Goal: Information Seeking & Learning: Learn about a topic

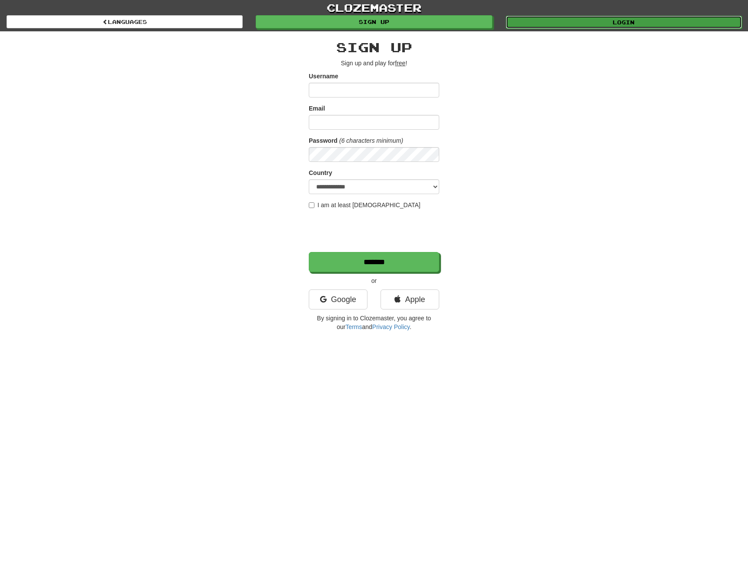
click at [532, 19] on link "Login" at bounding box center [624, 22] width 236 height 13
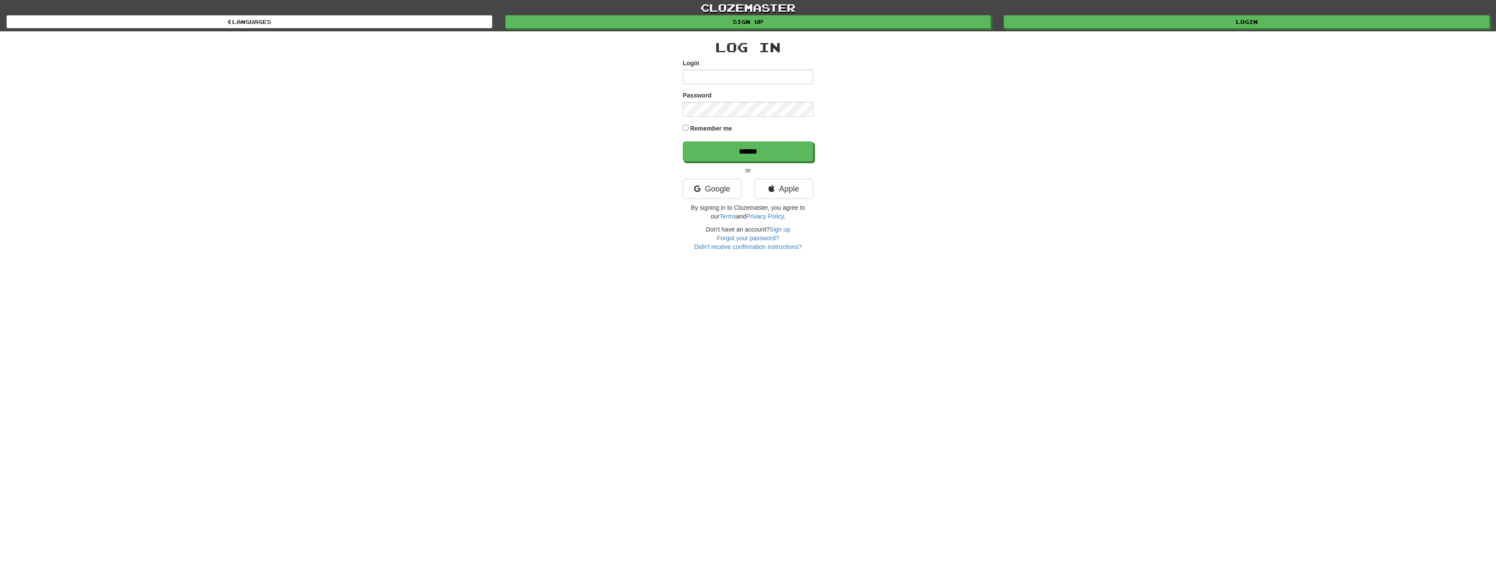
click at [697, 67] on label "Login" at bounding box center [691, 63] width 17 height 9
click at [697, 70] on input "Login" at bounding box center [748, 77] width 130 height 15
click at [706, 75] on input "Login" at bounding box center [748, 77] width 130 height 15
type input "**********"
click at [683, 141] on input "******" at bounding box center [748, 151] width 130 height 20
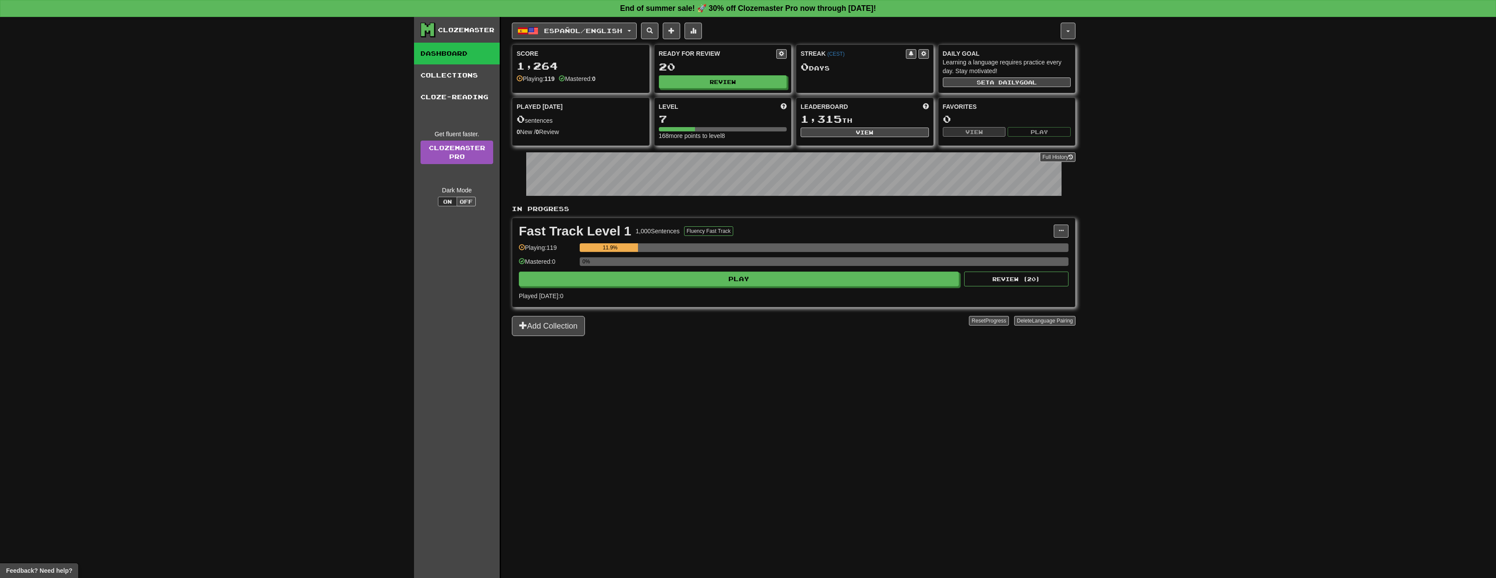
click at [712, 74] on div "Ready for Review 20 Review" at bounding box center [723, 69] width 137 height 48
click at [712, 82] on button "Review" at bounding box center [723, 82] width 128 height 13
select select "**"
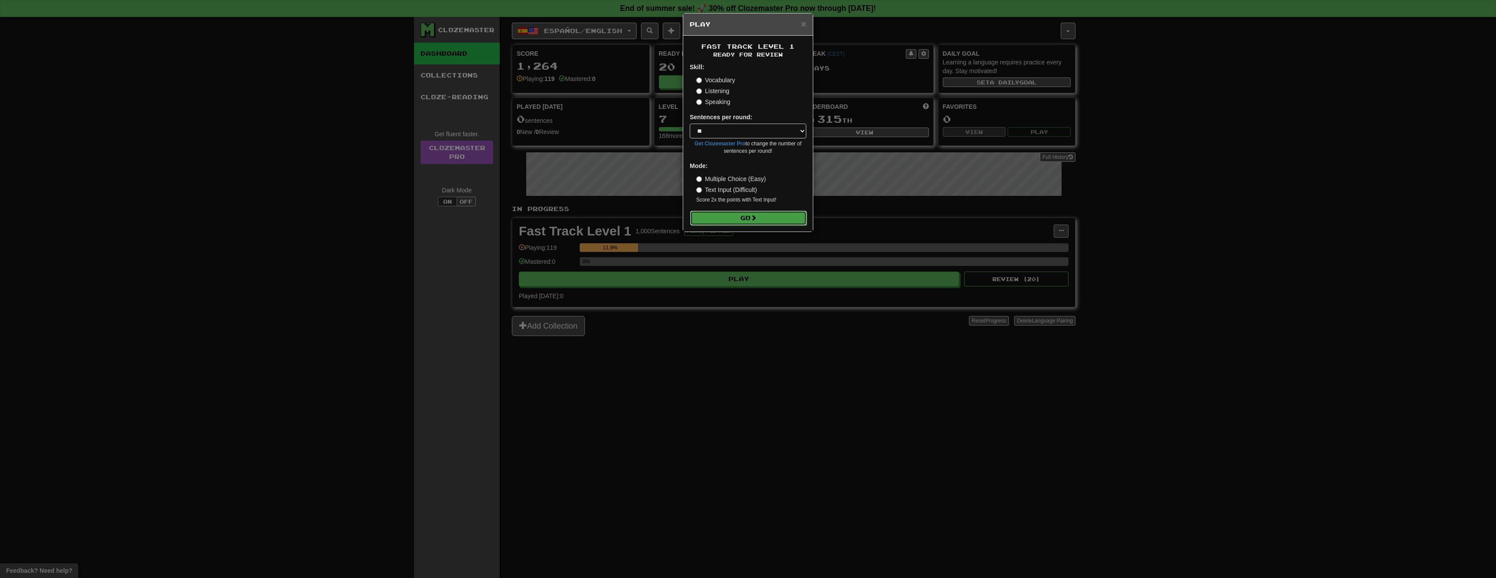
click at [737, 221] on button "Go" at bounding box center [748, 218] width 117 height 15
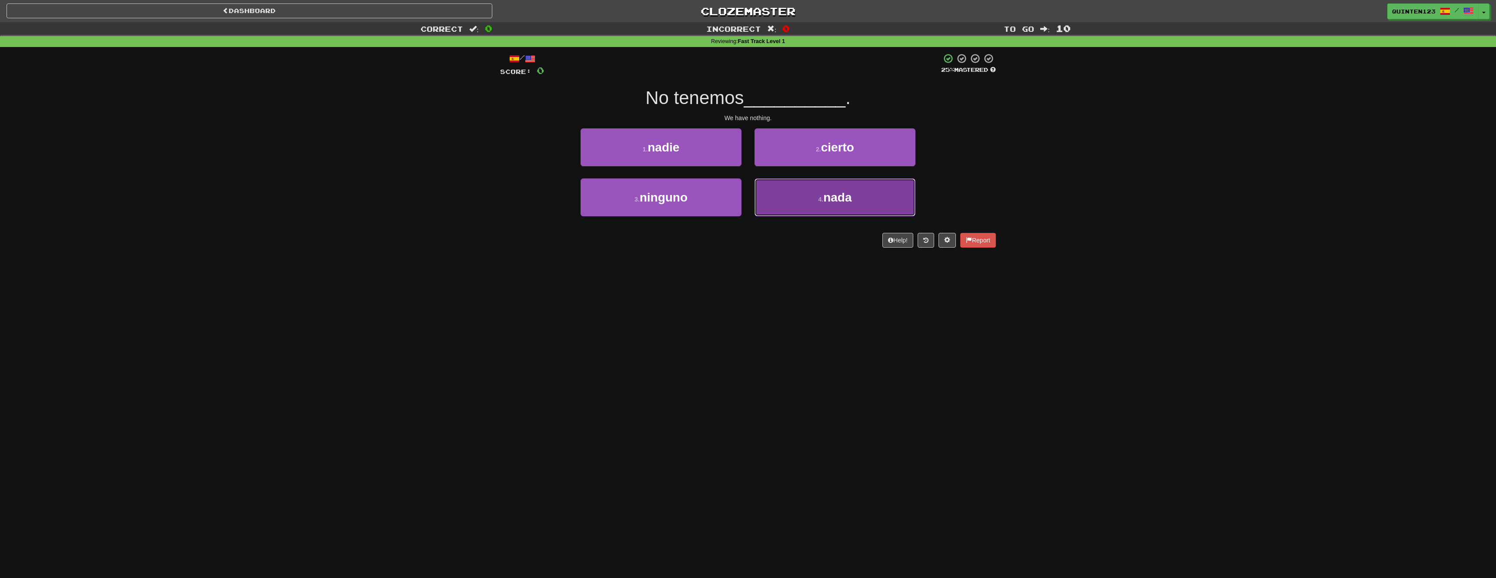
click at [859, 205] on button "4 . nada" at bounding box center [835, 197] width 161 height 38
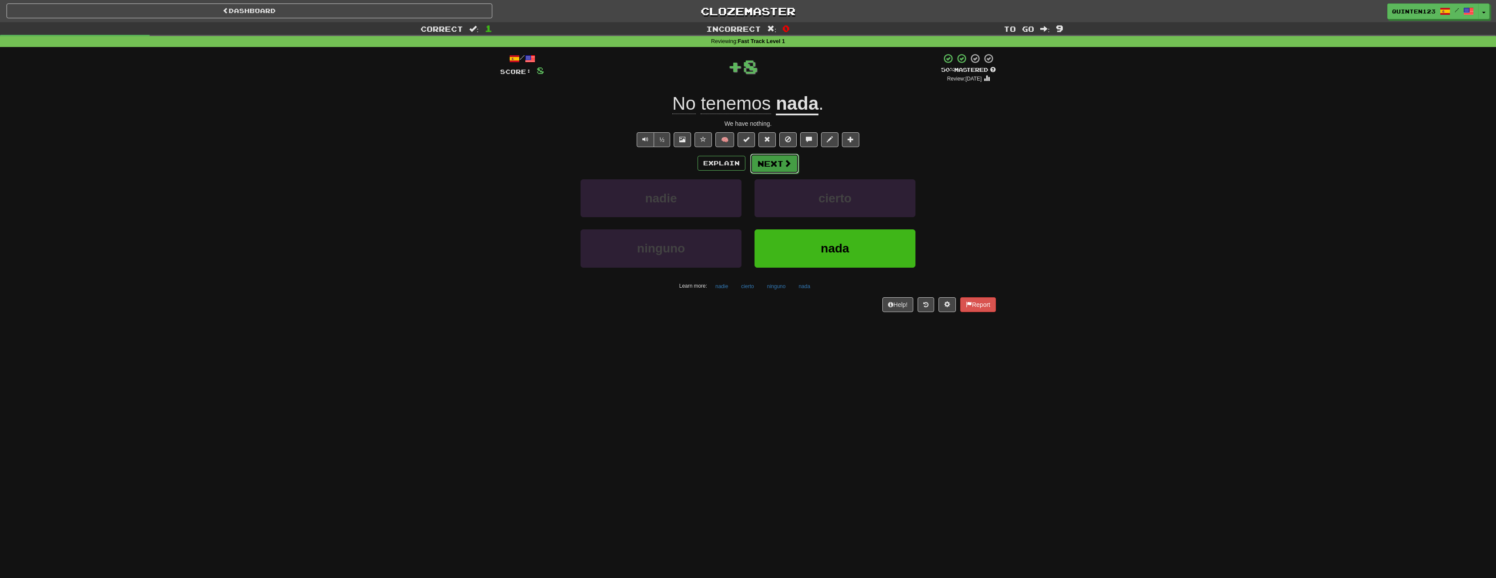
click at [782, 167] on button "Next" at bounding box center [774, 164] width 49 height 20
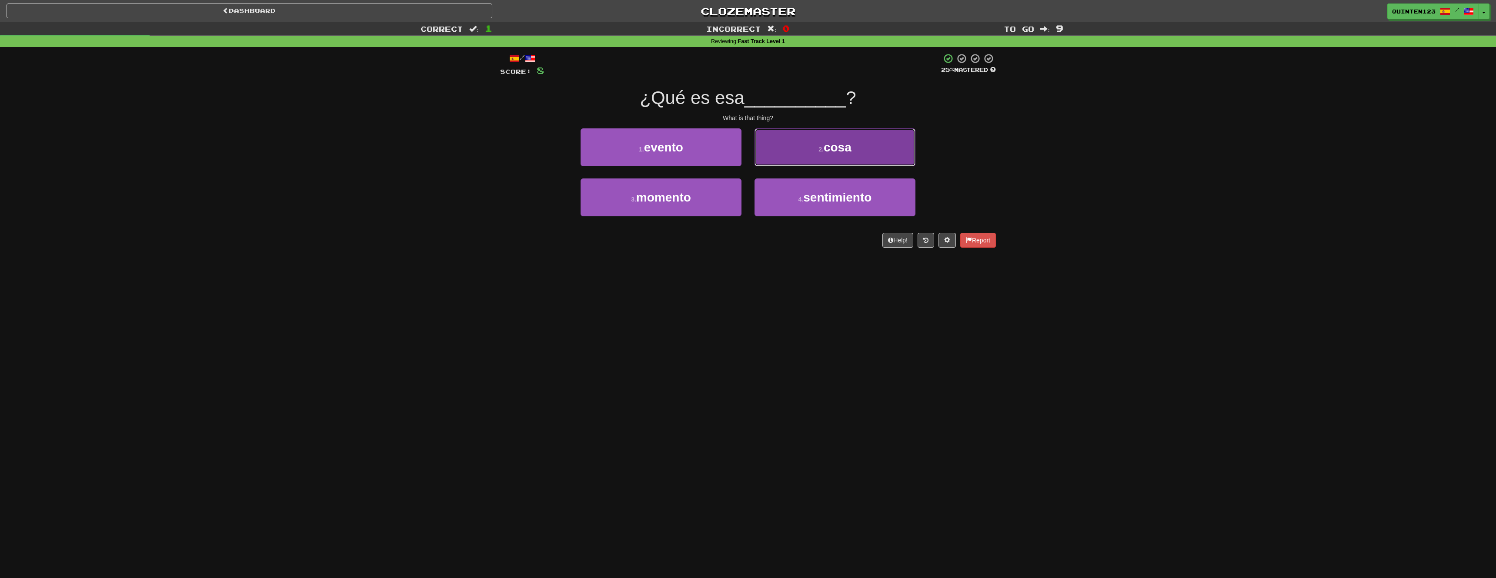
click at [826, 145] on span "cosa" at bounding box center [838, 147] width 28 height 13
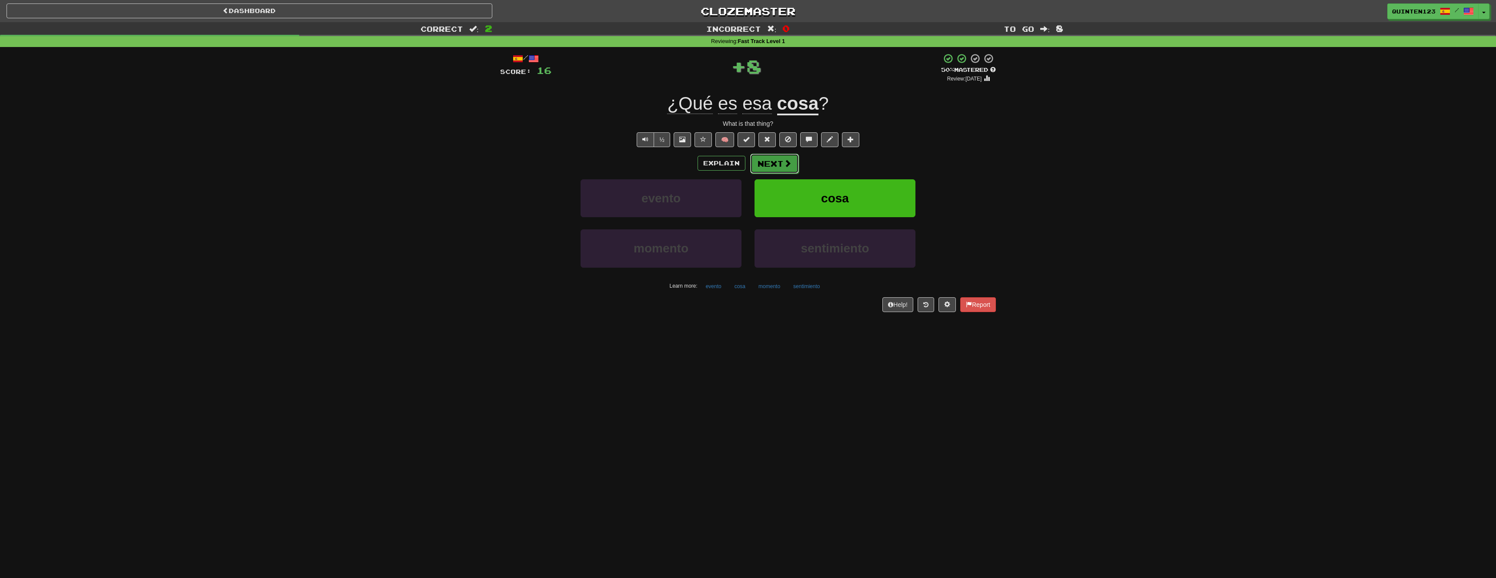
click at [775, 161] on button "Next" at bounding box center [774, 164] width 49 height 20
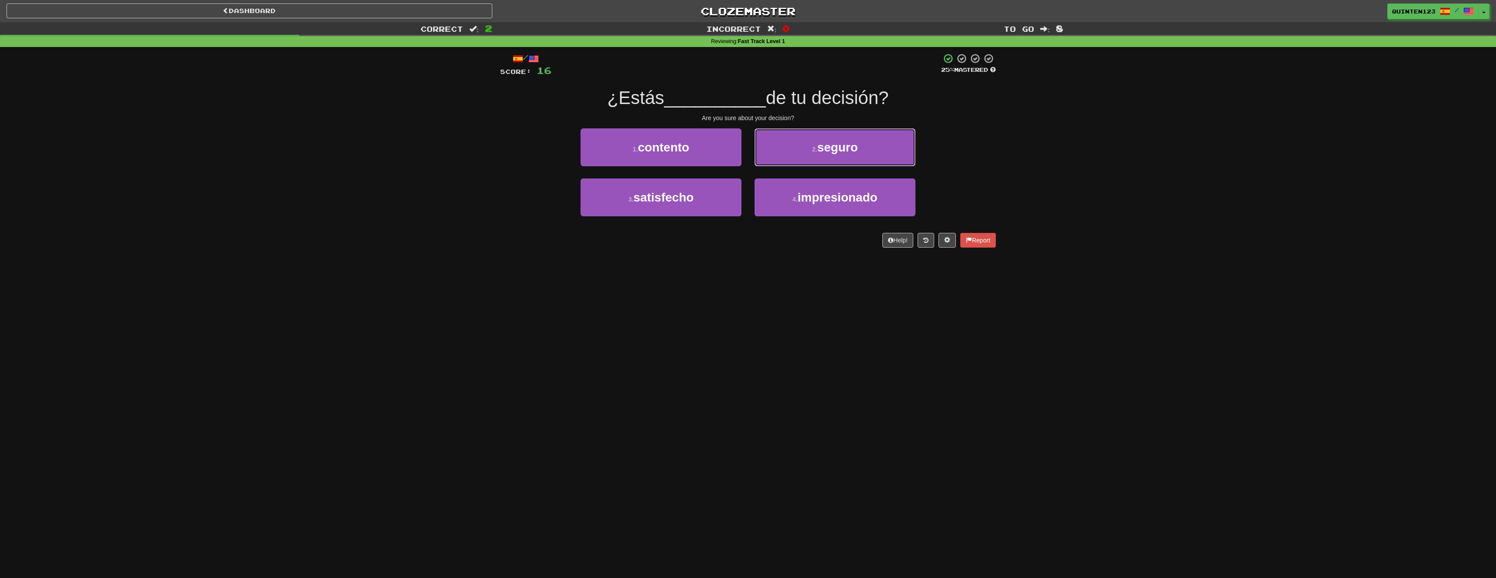
click at [775, 161] on button "2 . seguro" at bounding box center [835, 147] width 161 height 38
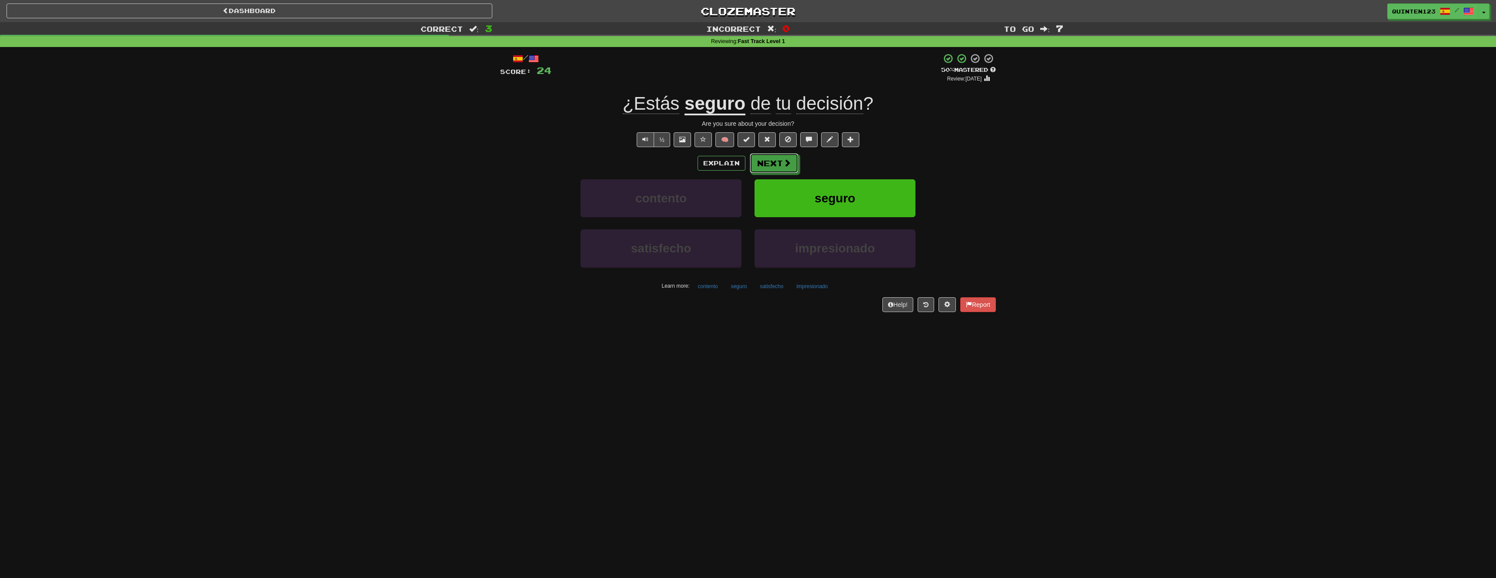
click at [775, 161] on button "Next" at bounding box center [774, 163] width 49 height 20
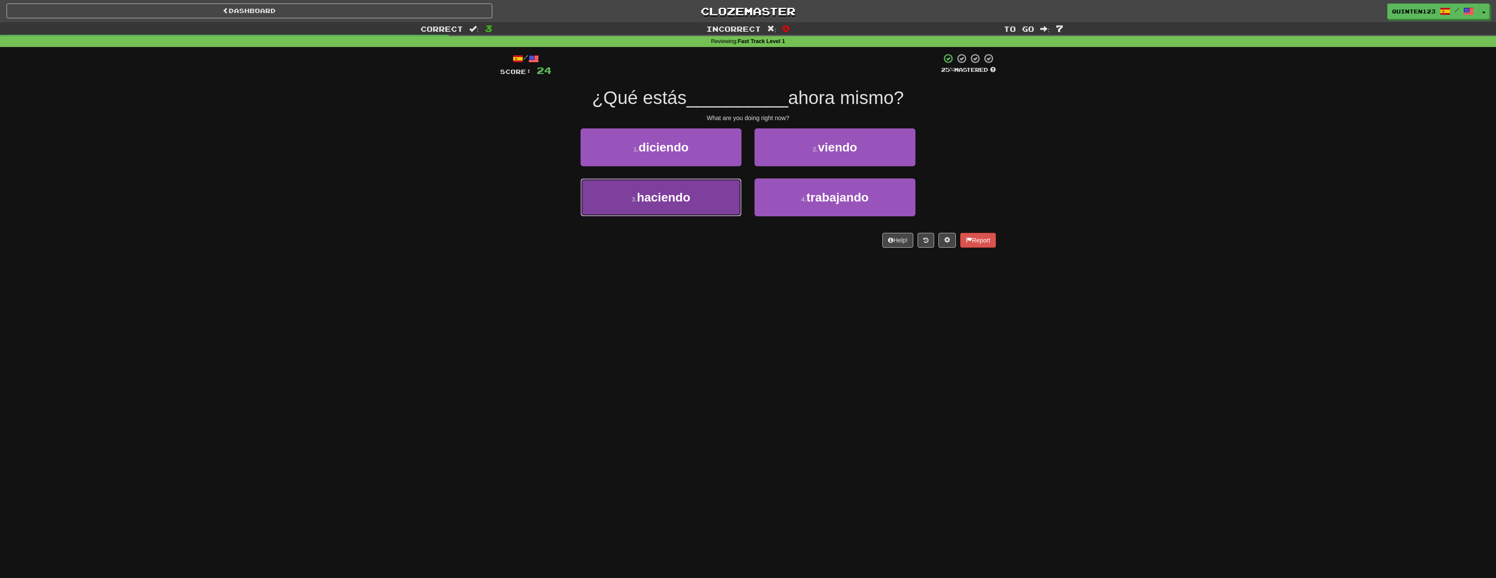
click at [653, 205] on button "3 . haciendo" at bounding box center [661, 197] width 161 height 38
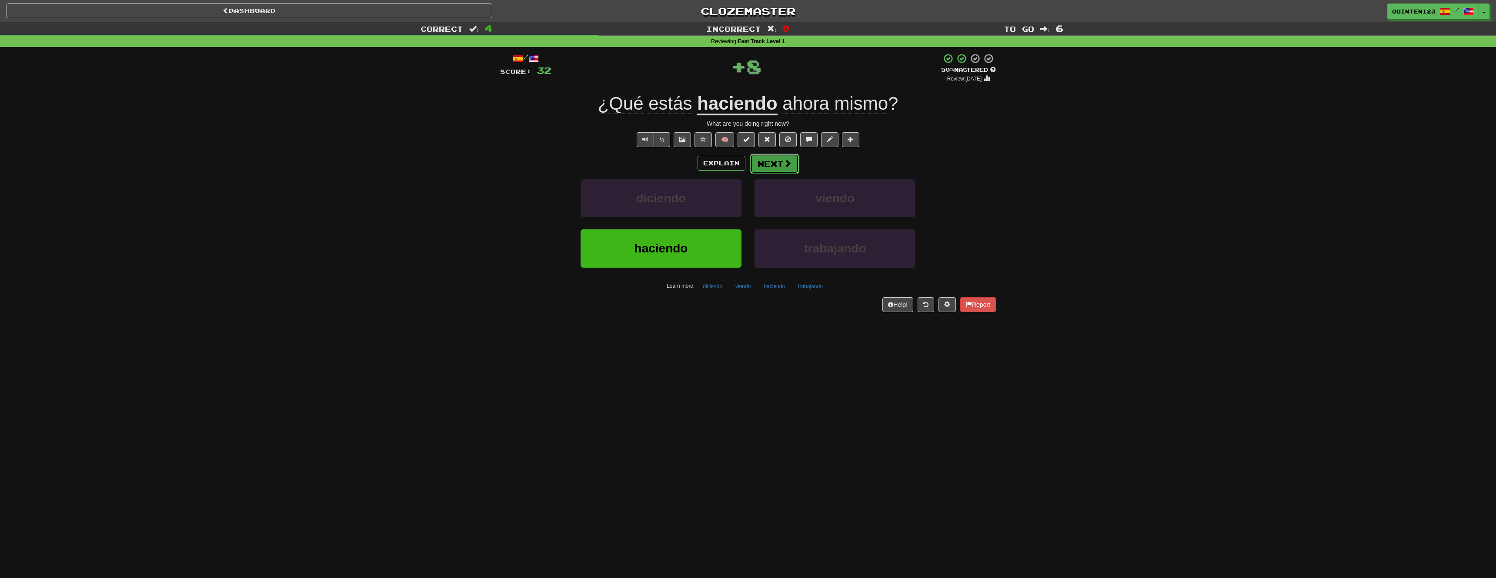
click at [784, 164] on span at bounding box center [788, 163] width 8 height 8
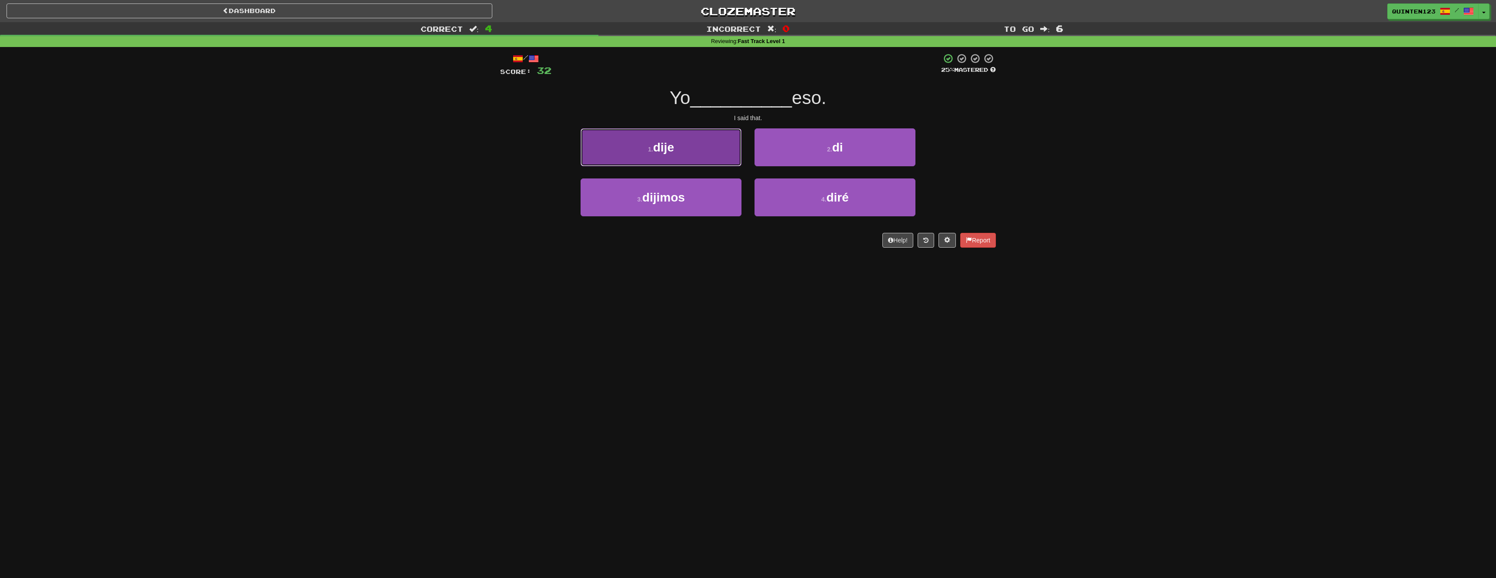
click at [703, 154] on button "1 . dije" at bounding box center [661, 147] width 161 height 38
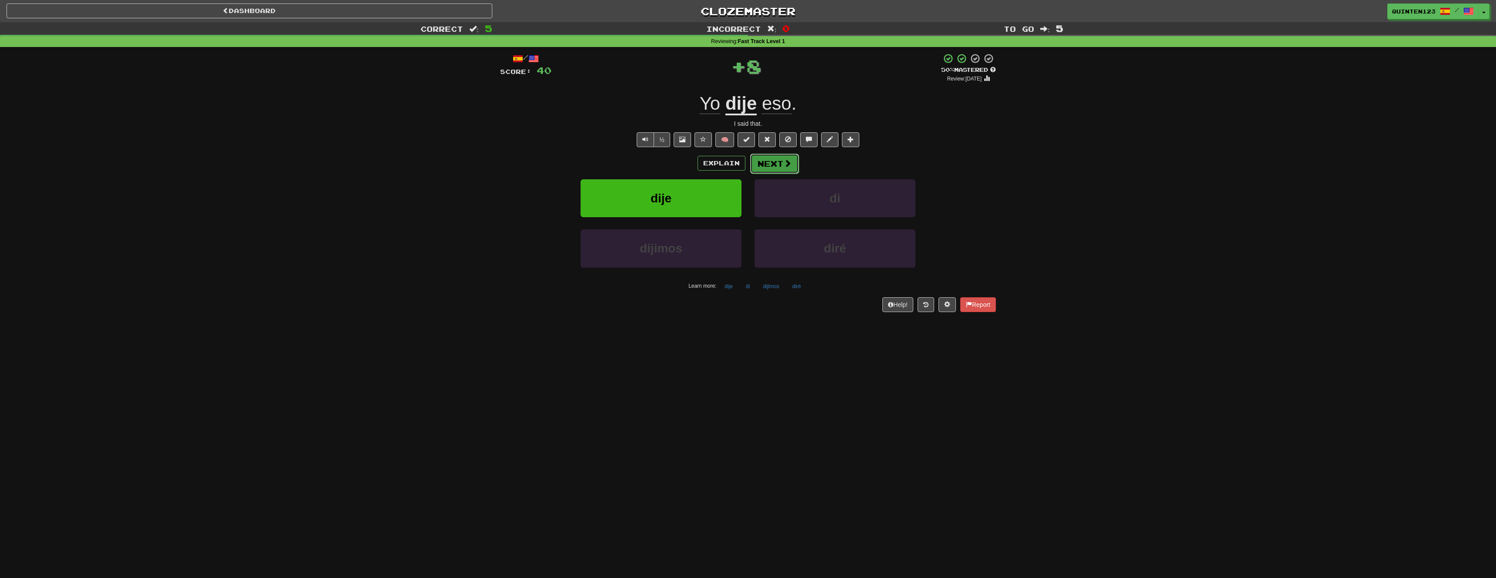
click at [779, 162] on button "Next" at bounding box center [774, 164] width 49 height 20
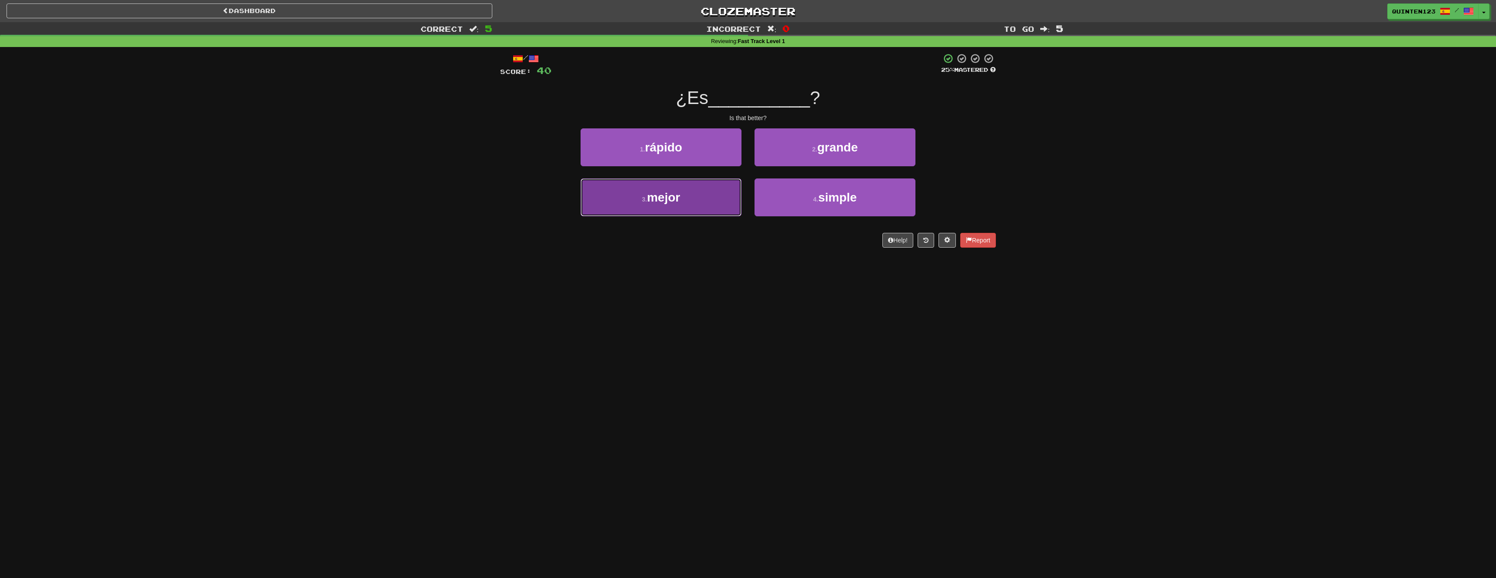
click at [665, 198] on span "mejor" at bounding box center [663, 197] width 33 height 13
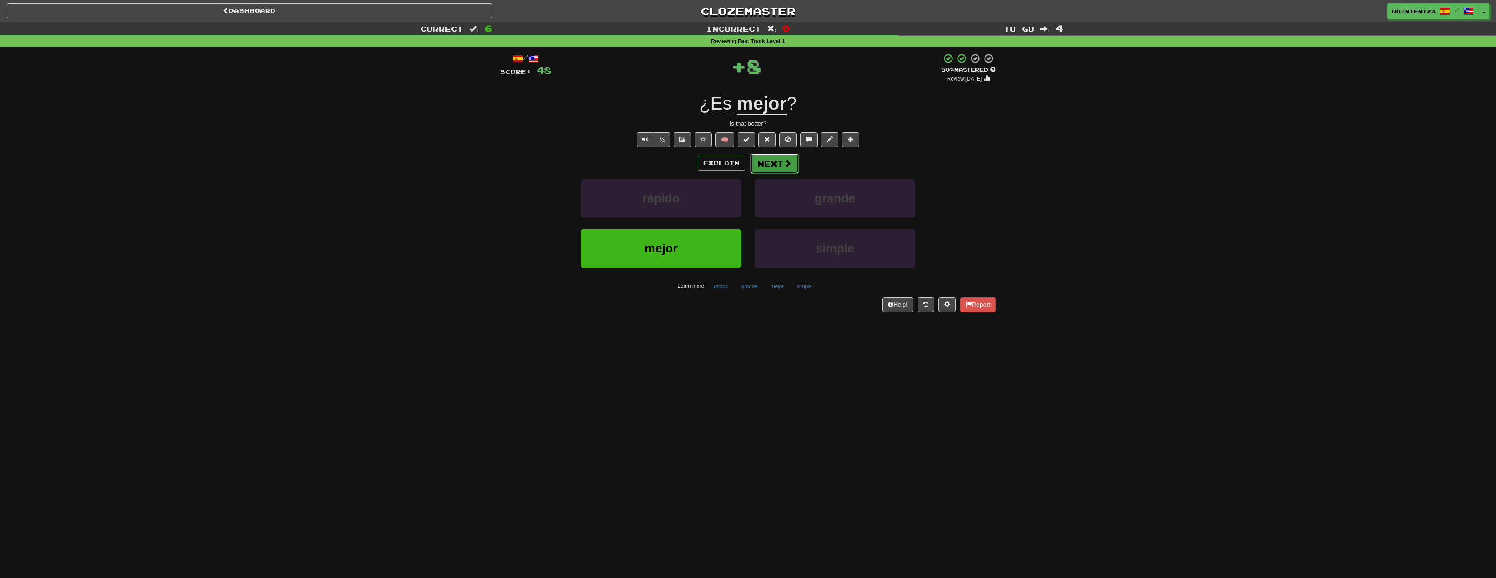
click at [770, 170] on button "Next" at bounding box center [774, 164] width 49 height 20
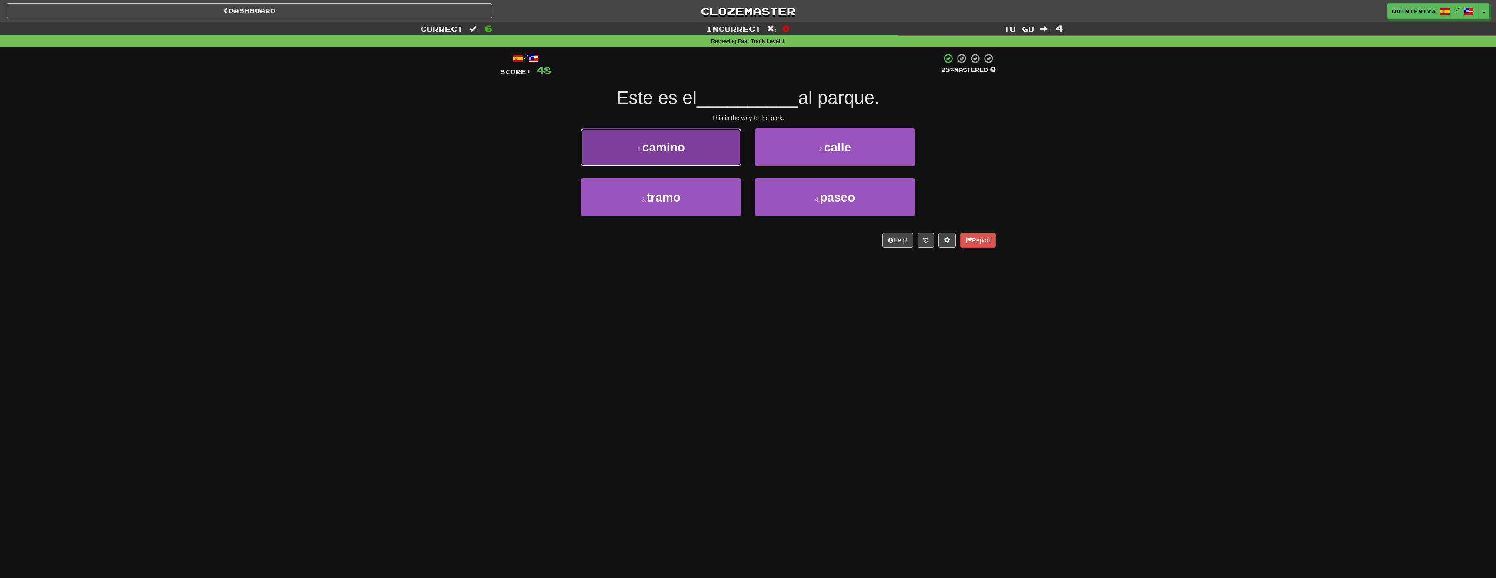
click at [727, 150] on button "1 . camino" at bounding box center [661, 147] width 161 height 38
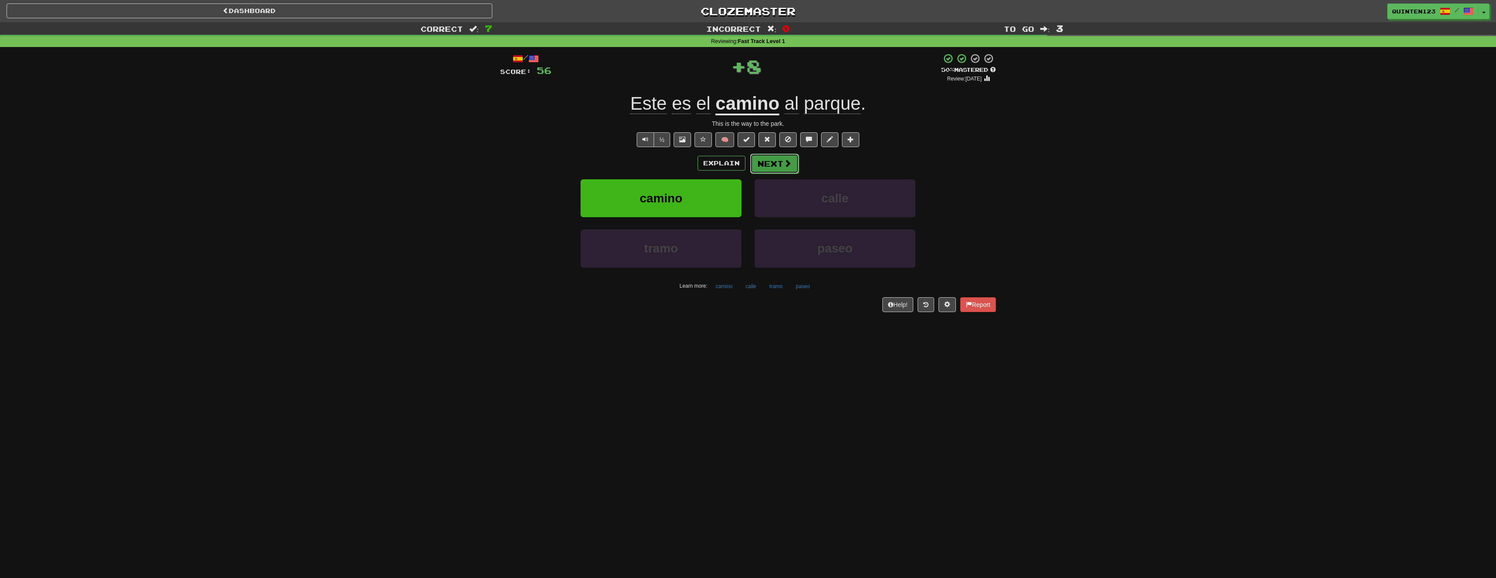
click at [774, 164] on button "Next" at bounding box center [774, 164] width 49 height 20
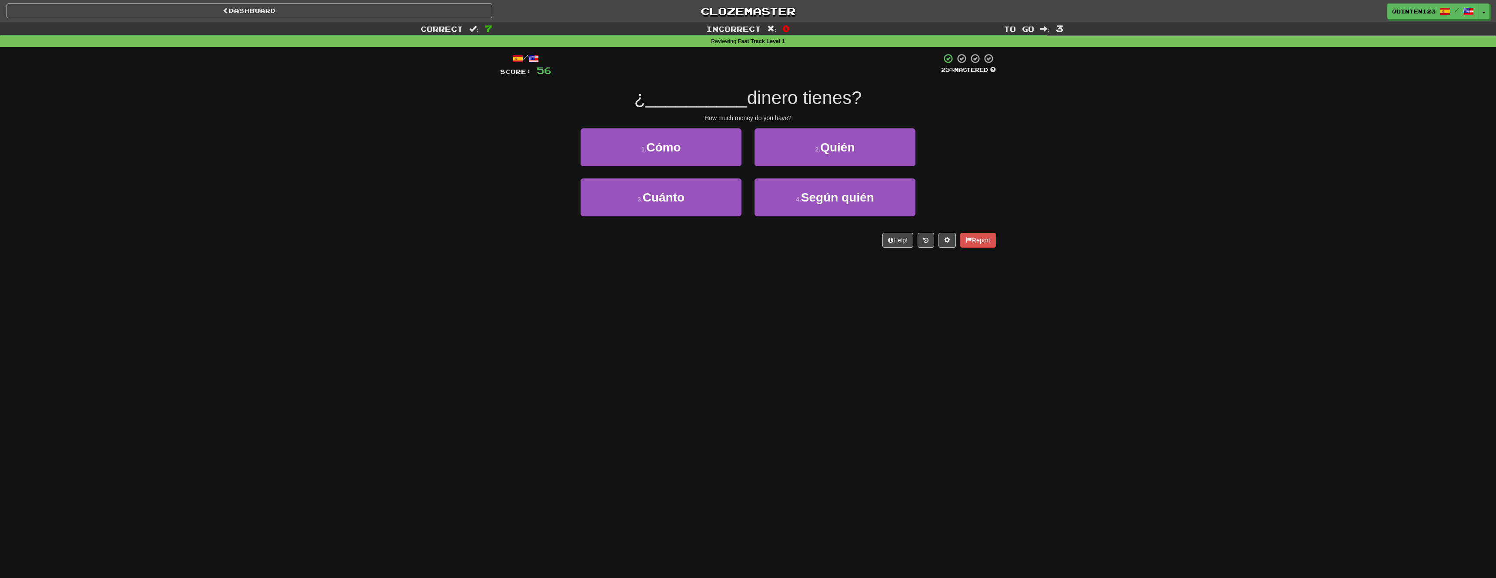
click at [689, 219] on div "3 . Cuánto" at bounding box center [661, 203] width 174 height 50
click at [703, 213] on button "3 . Cuánto" at bounding box center [661, 197] width 161 height 38
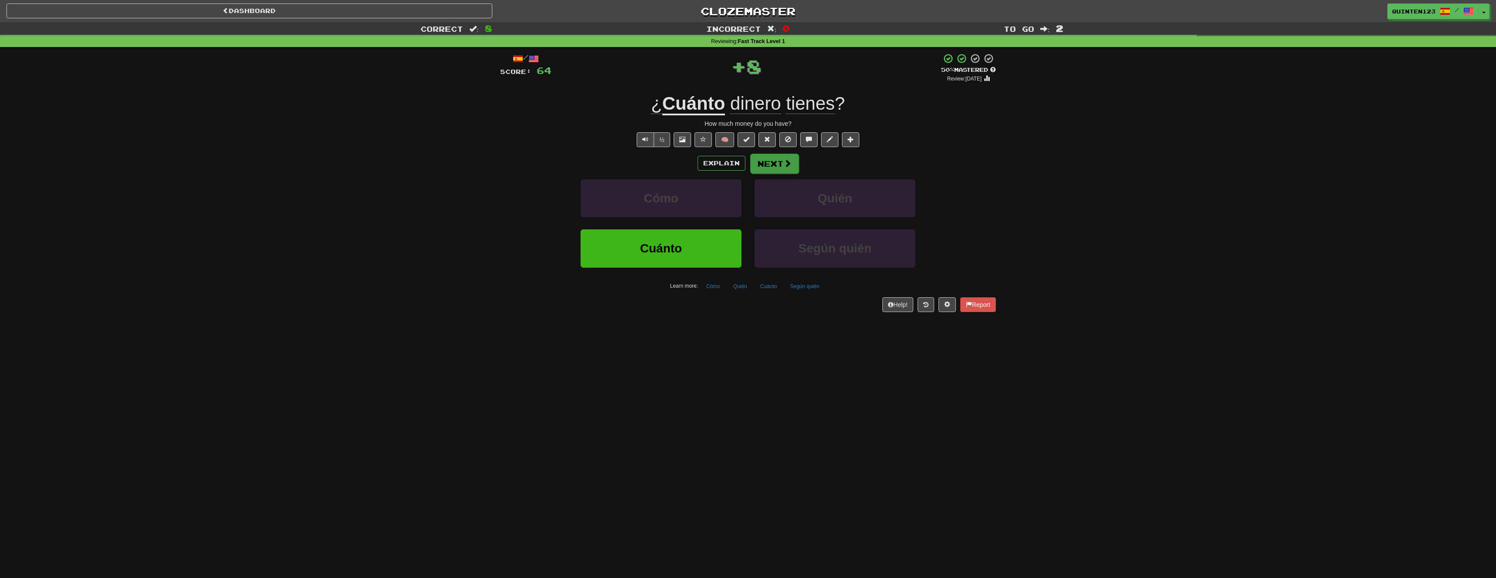
click at [761, 169] on button "Next" at bounding box center [774, 164] width 49 height 20
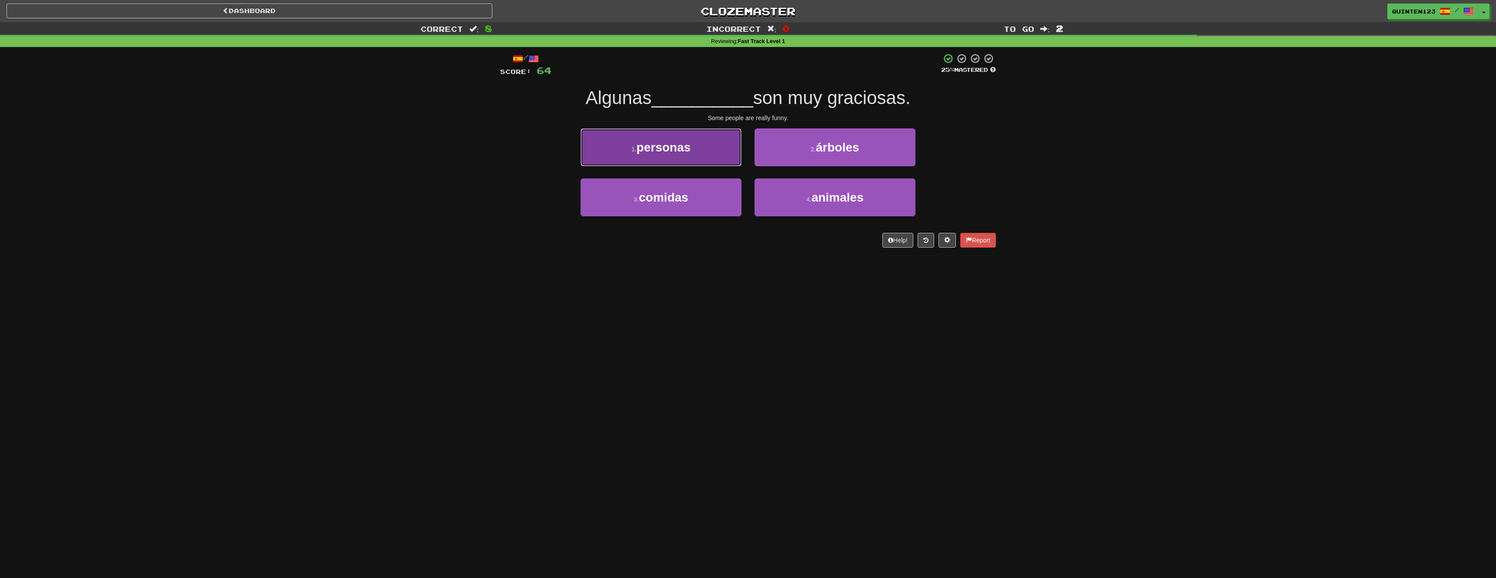
click at [714, 150] on button "1 . personas" at bounding box center [661, 147] width 161 height 38
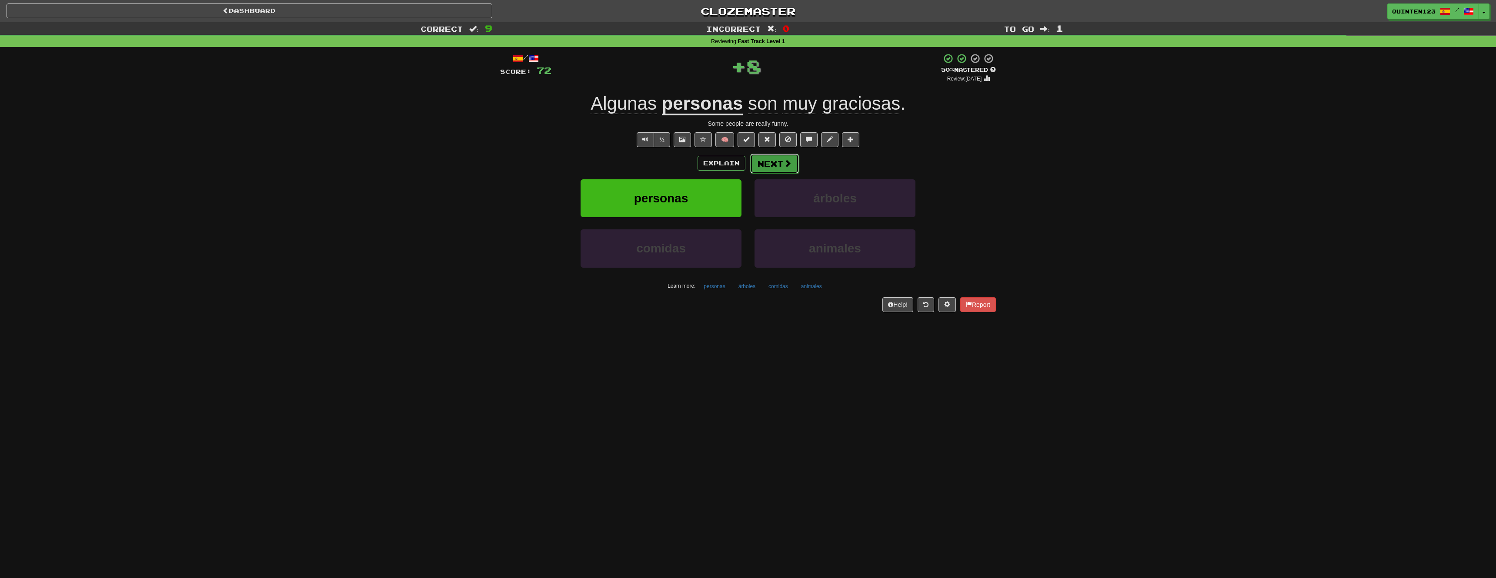
click at [770, 162] on button "Next" at bounding box center [774, 164] width 49 height 20
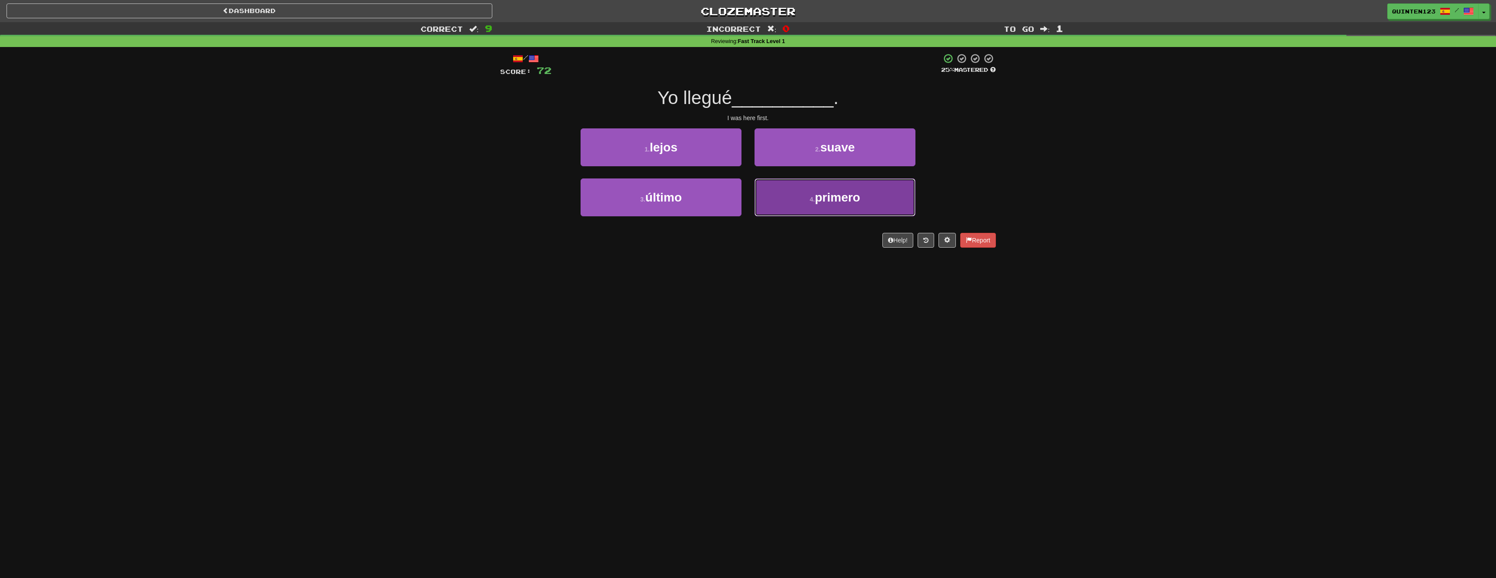
click at [812, 194] on button "4 . primero" at bounding box center [835, 197] width 161 height 38
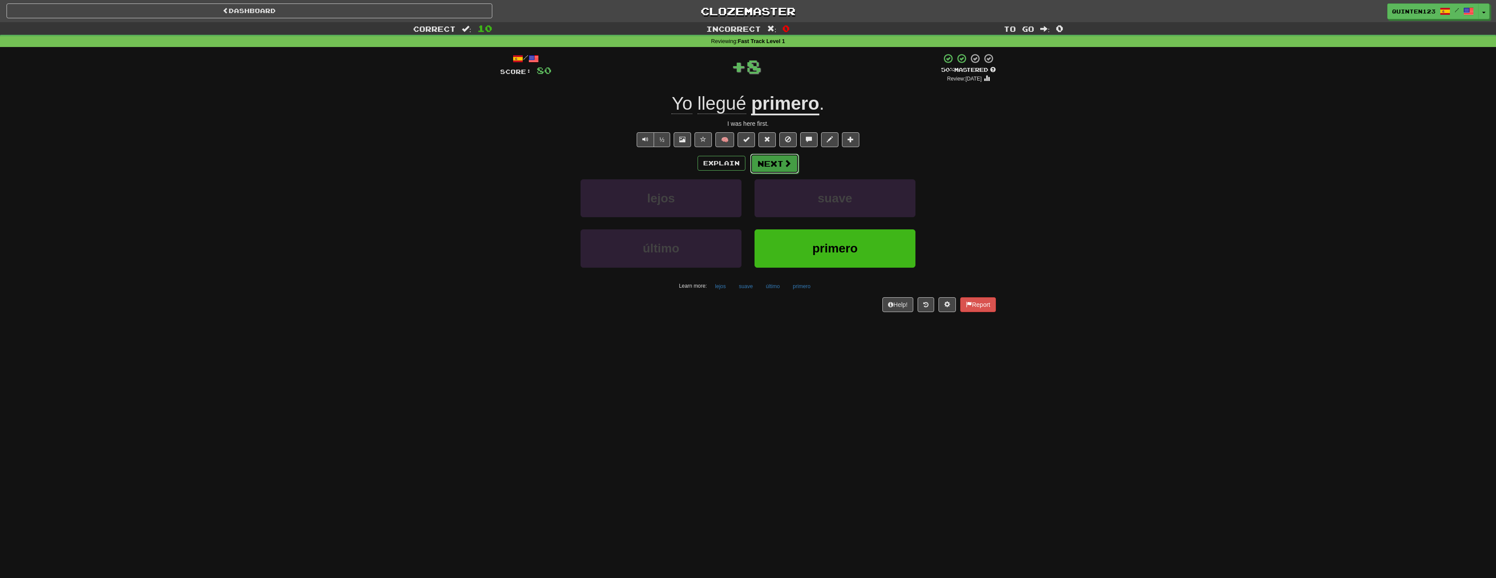
click at [787, 169] on button "Next" at bounding box center [774, 164] width 49 height 20
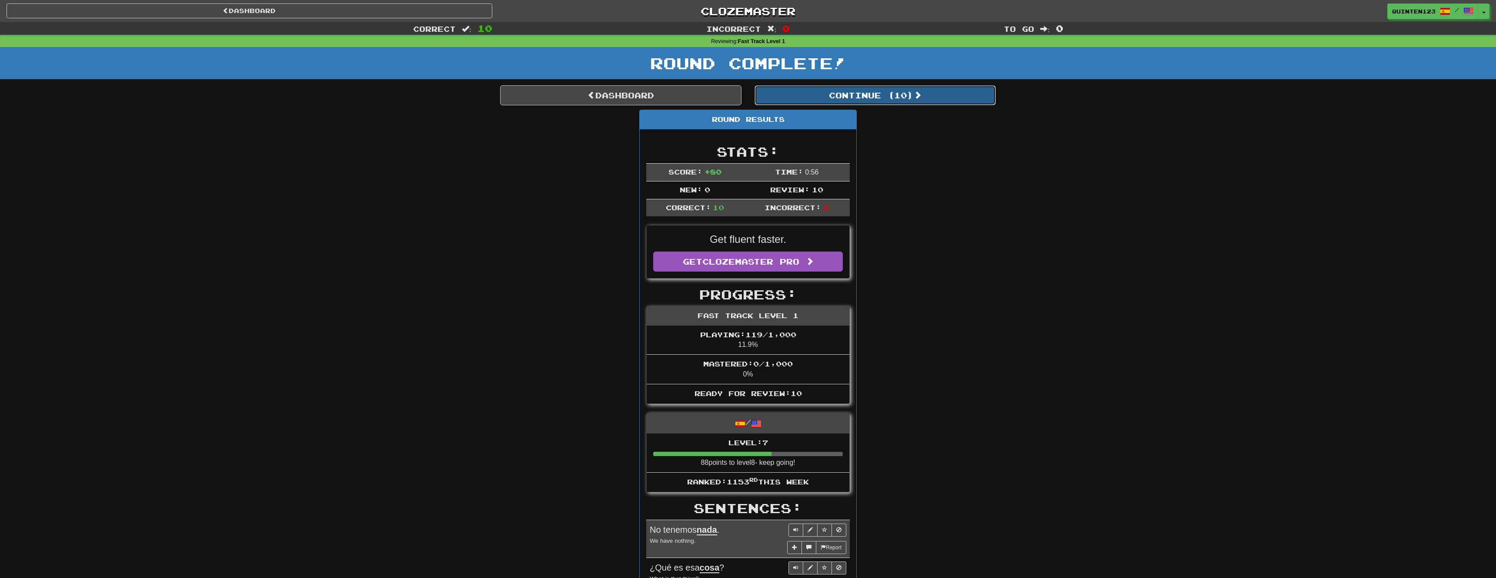
click at [847, 98] on button "Continue ( 10 )" at bounding box center [875, 95] width 241 height 20
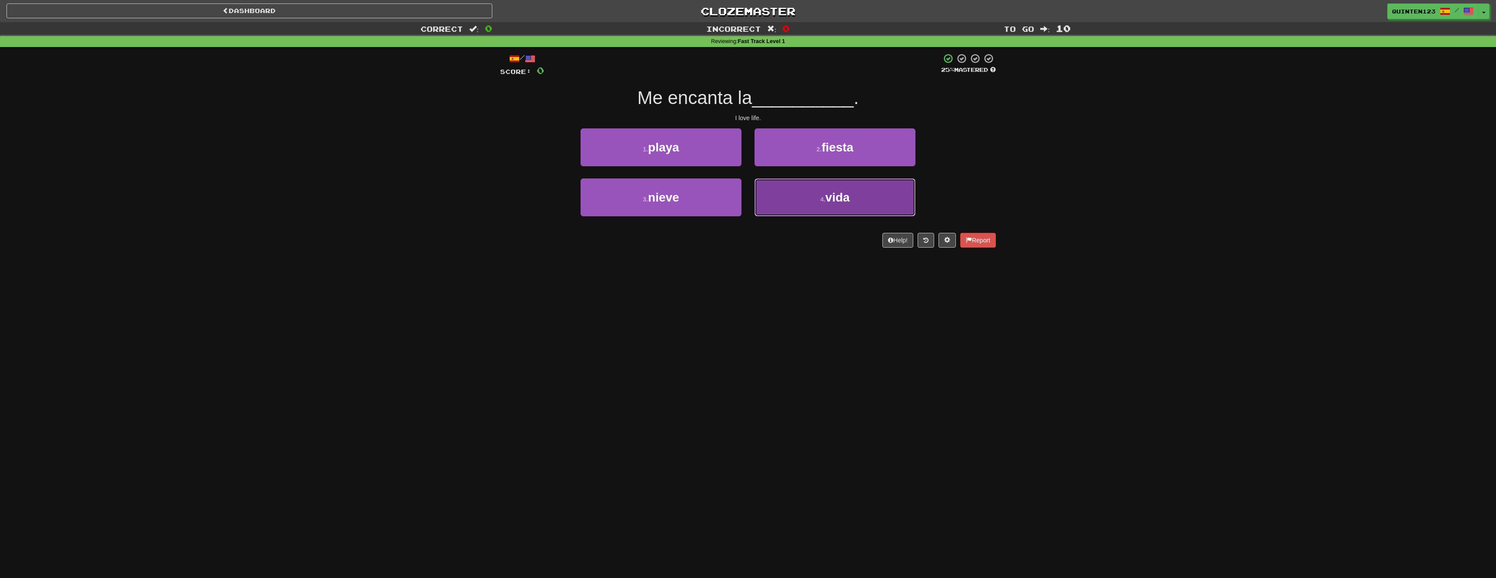
click at [833, 197] on span "vida" at bounding box center [838, 197] width 24 height 13
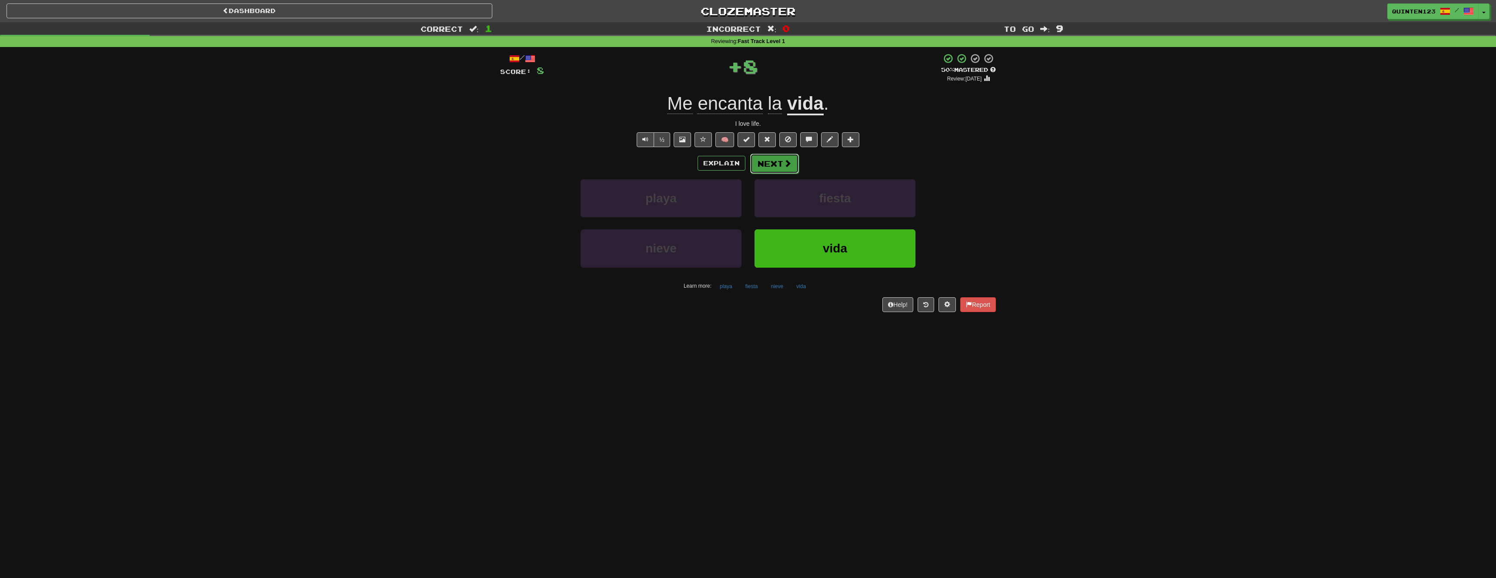
click at [789, 171] on button "Next" at bounding box center [774, 164] width 49 height 20
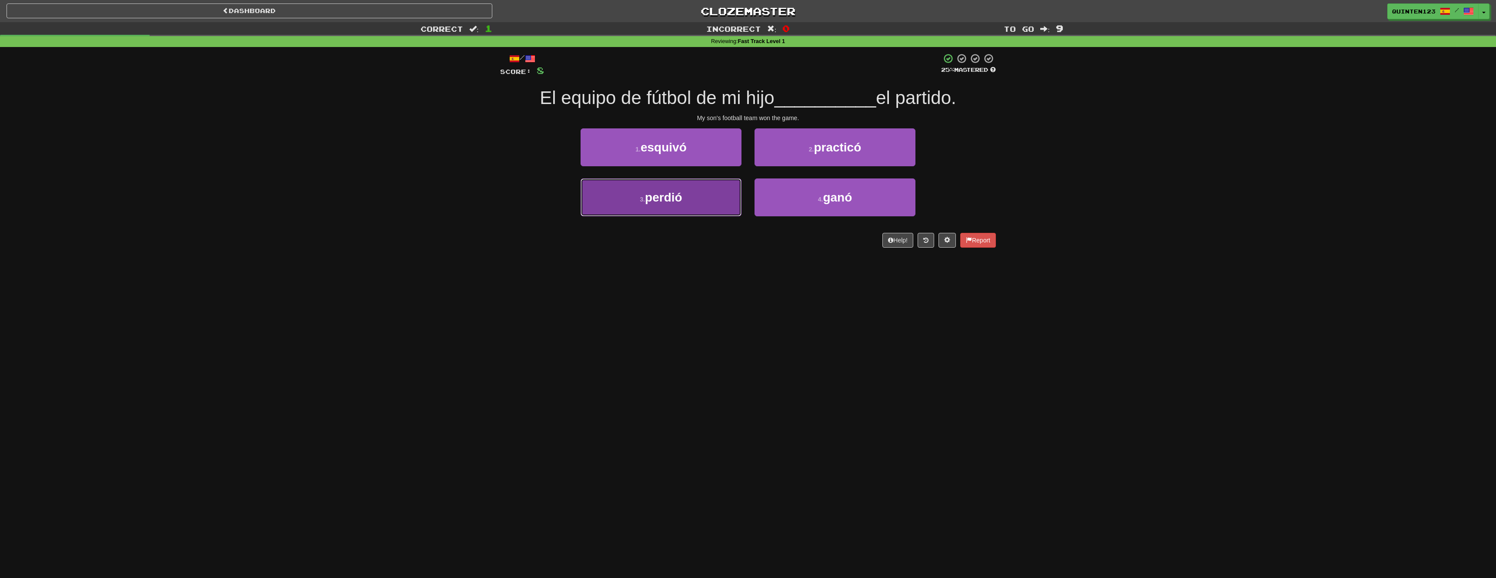
click at [711, 204] on button "3 . perdió" at bounding box center [661, 197] width 161 height 38
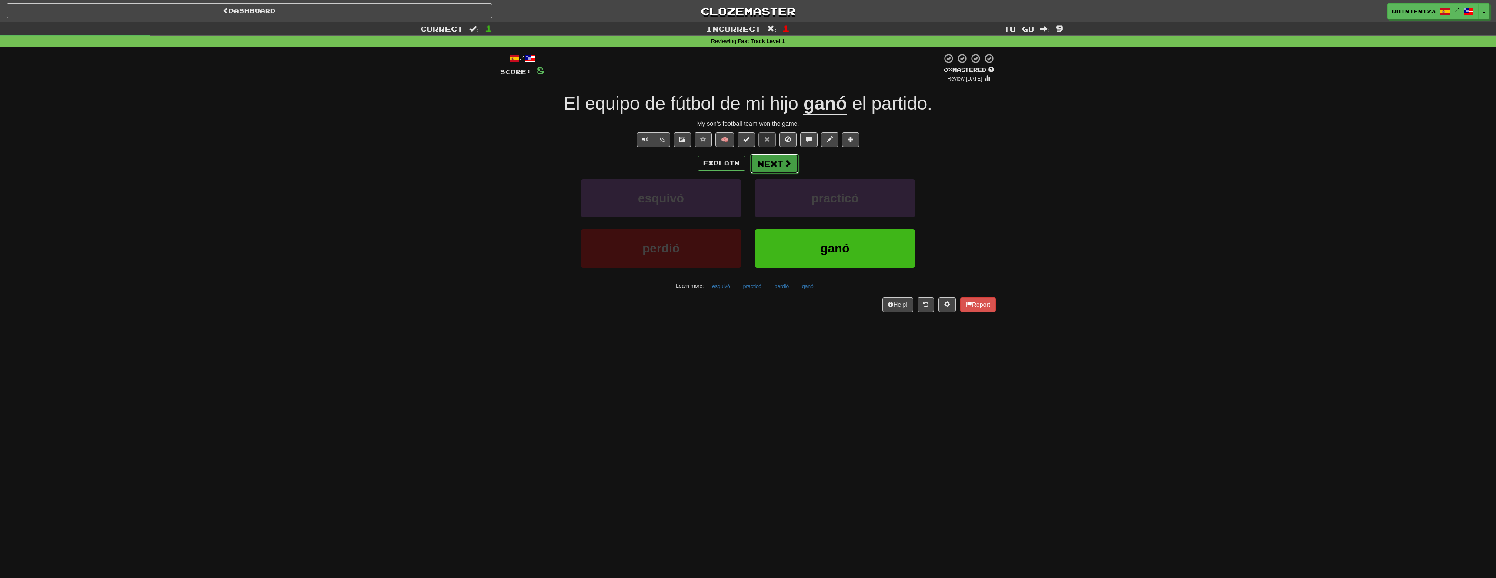
click at [780, 162] on button "Next" at bounding box center [774, 164] width 49 height 20
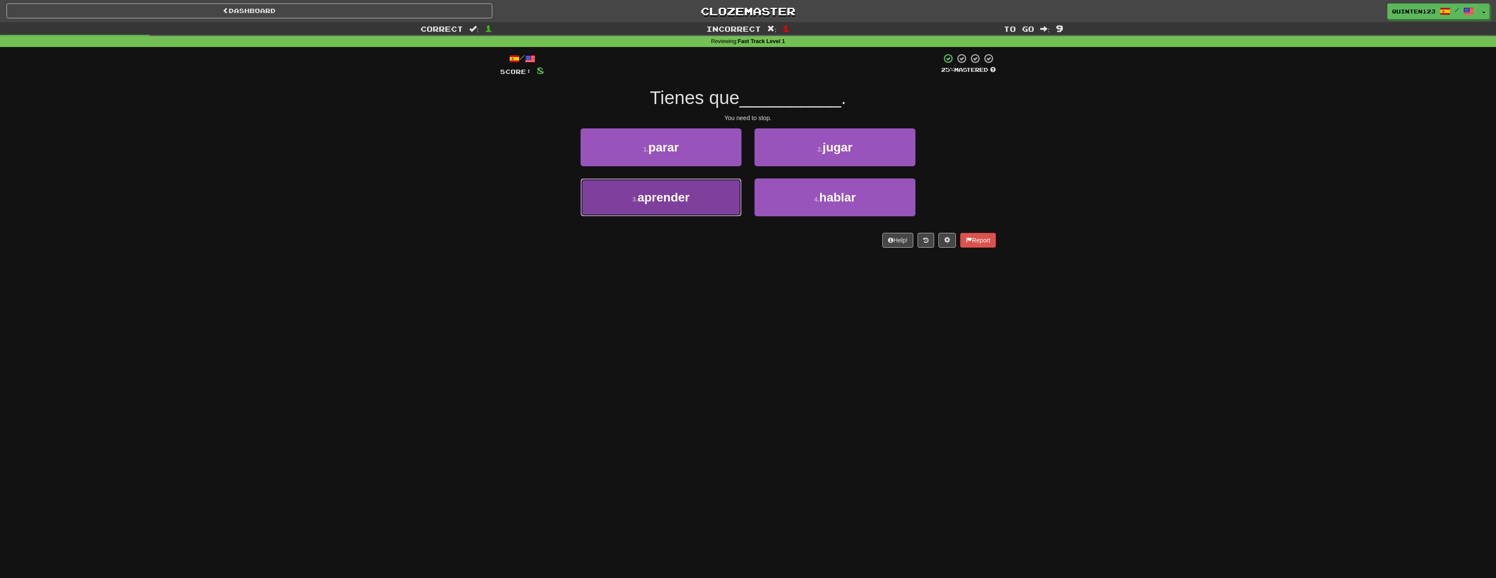
click at [690, 193] on span "aprender" at bounding box center [664, 197] width 52 height 13
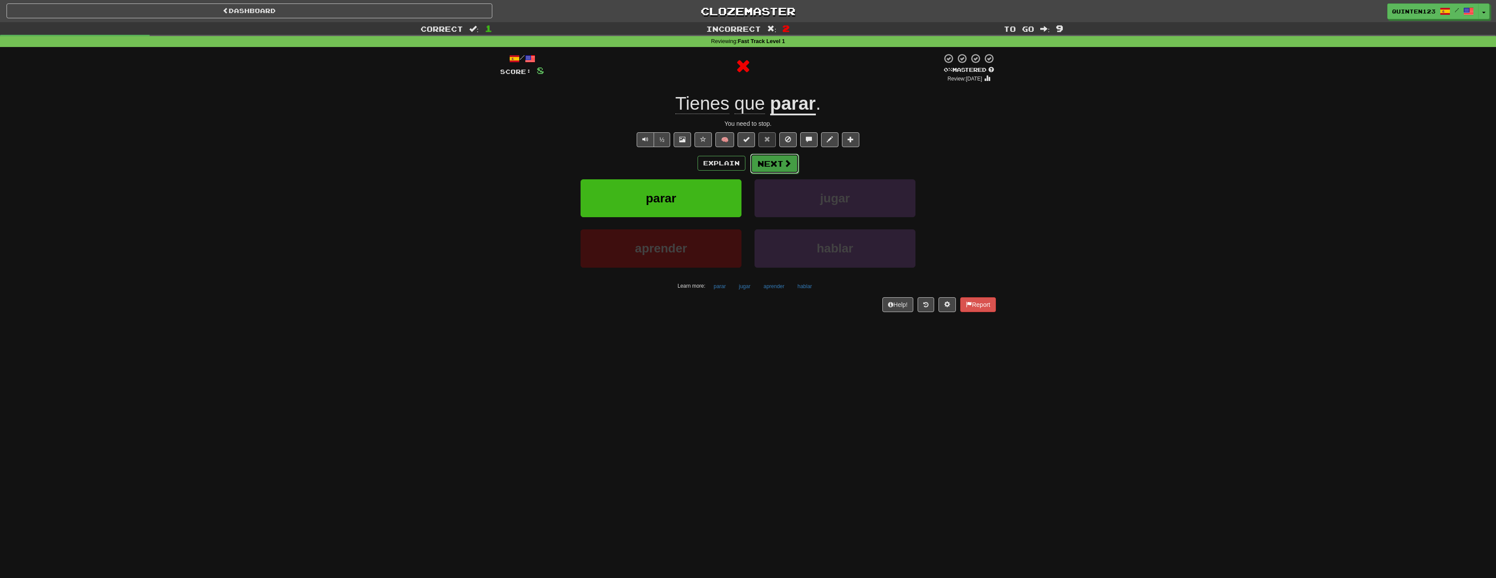
click at [784, 171] on button "Next" at bounding box center [774, 164] width 49 height 20
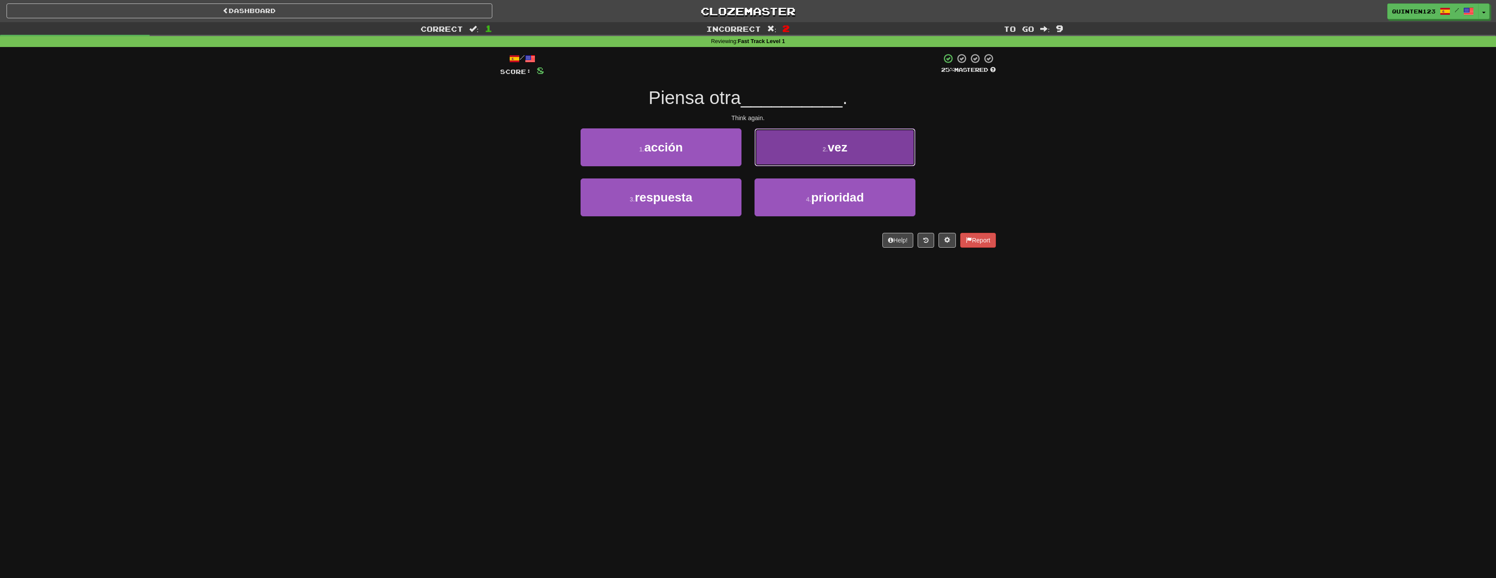
click at [790, 162] on button "2 . vez" at bounding box center [835, 147] width 161 height 38
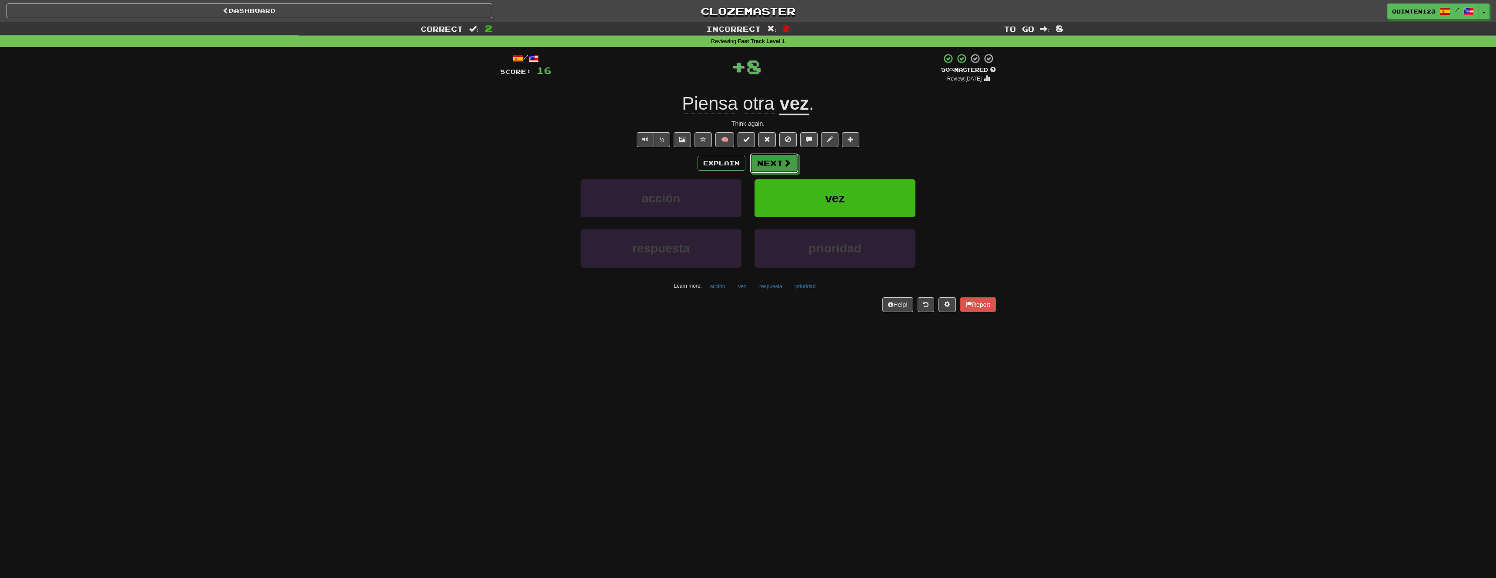
click at [790, 162] on span at bounding box center [787, 163] width 8 height 8
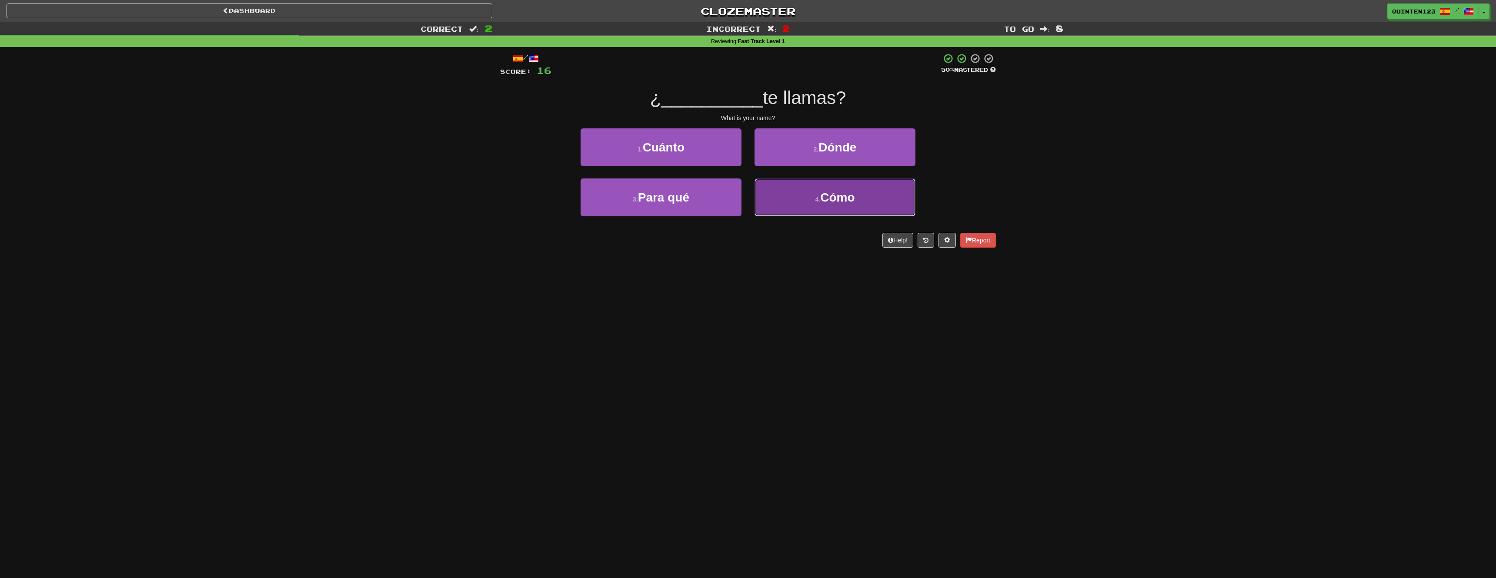
click at [803, 192] on button "4 . Cómo" at bounding box center [835, 197] width 161 height 38
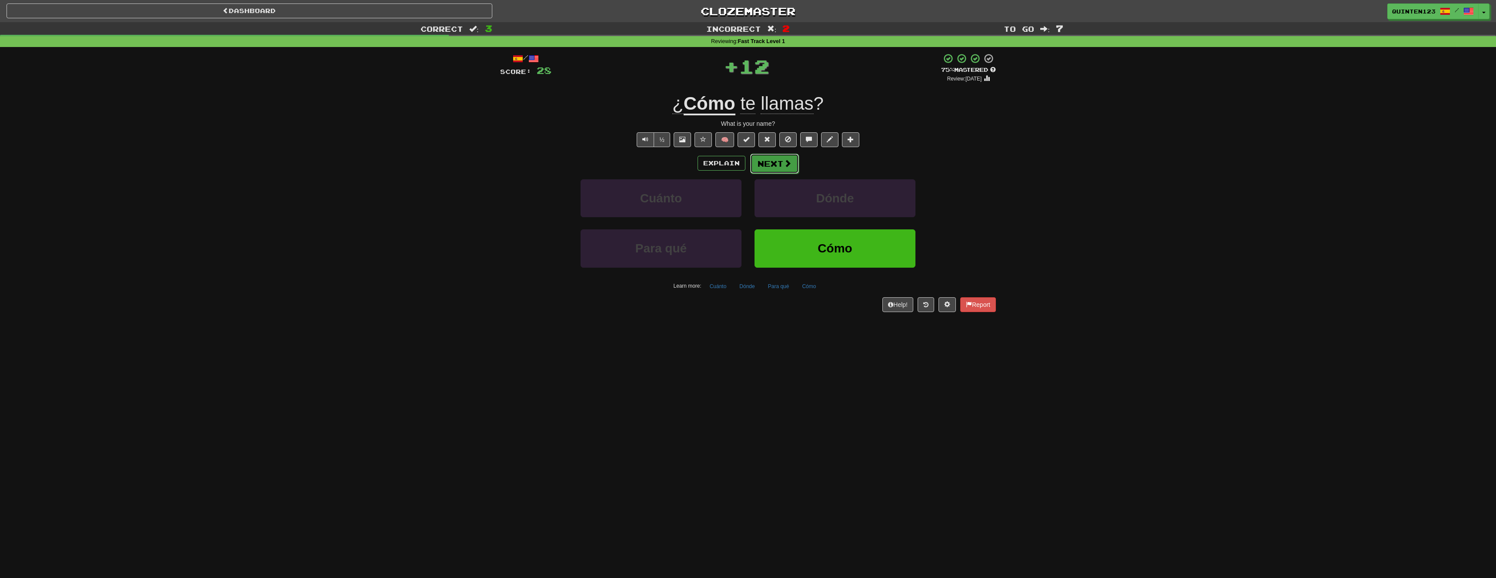
click at [785, 157] on button "Next" at bounding box center [774, 164] width 49 height 20
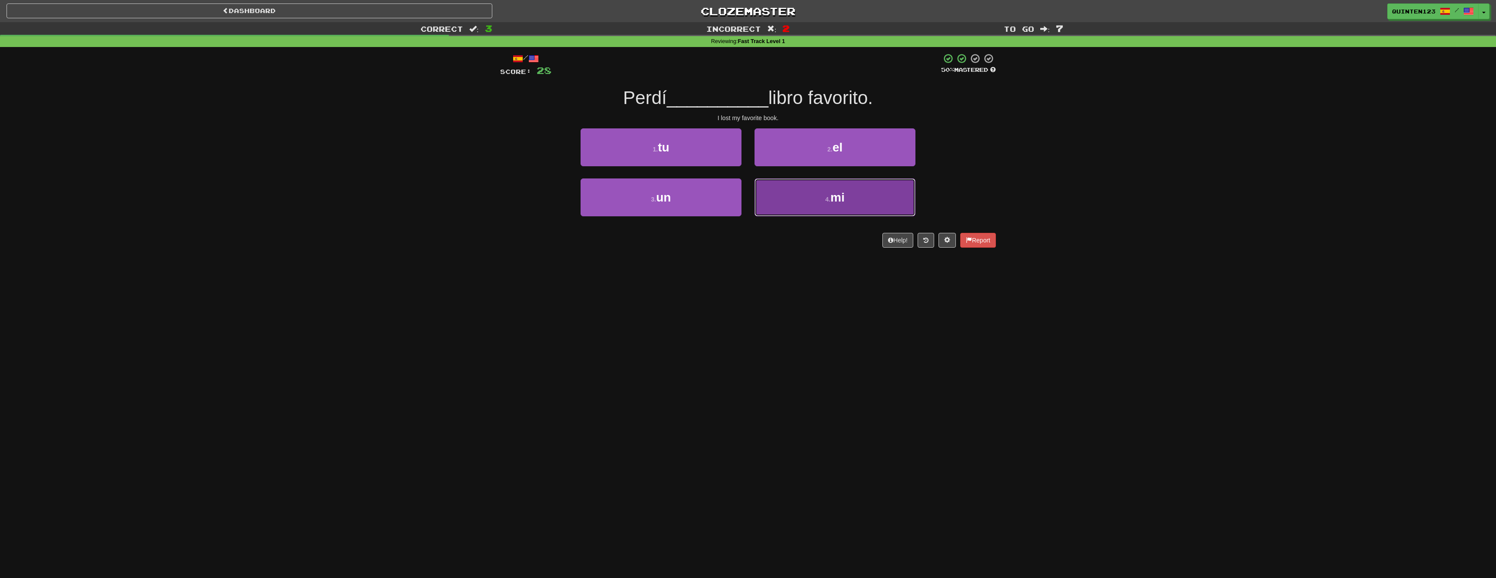
click at [816, 214] on button "4 . mi" at bounding box center [835, 197] width 161 height 38
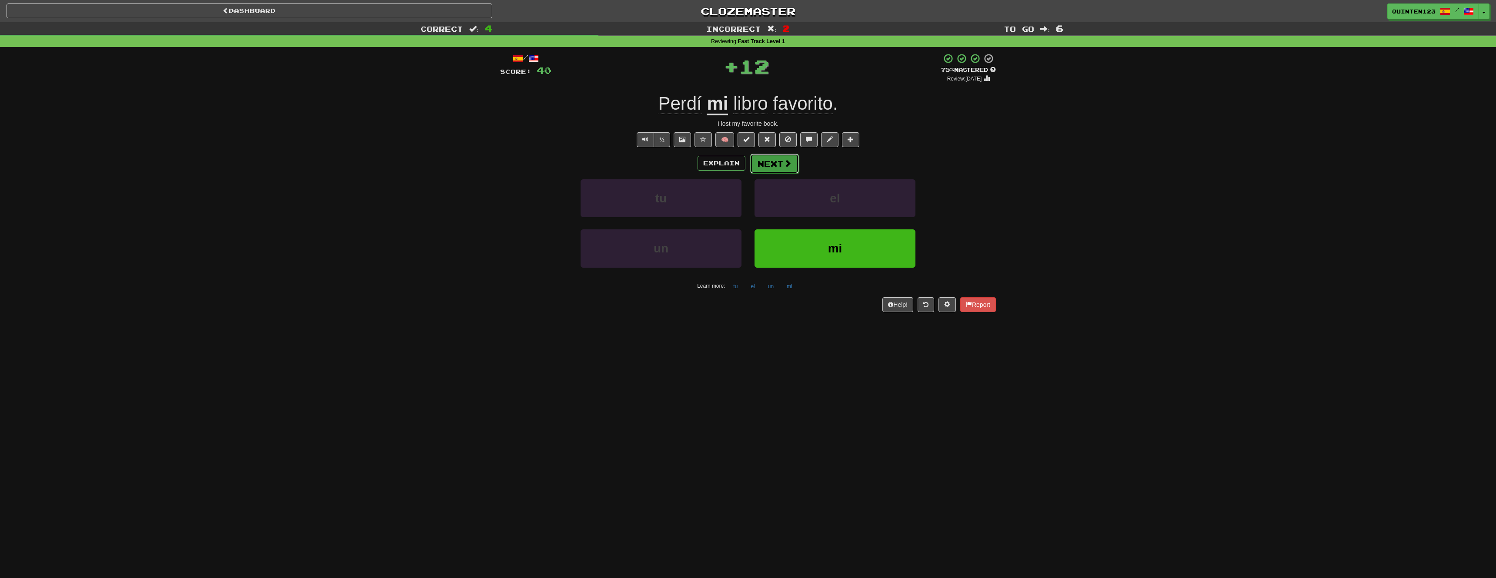
click at [782, 163] on button "Next" at bounding box center [774, 164] width 49 height 20
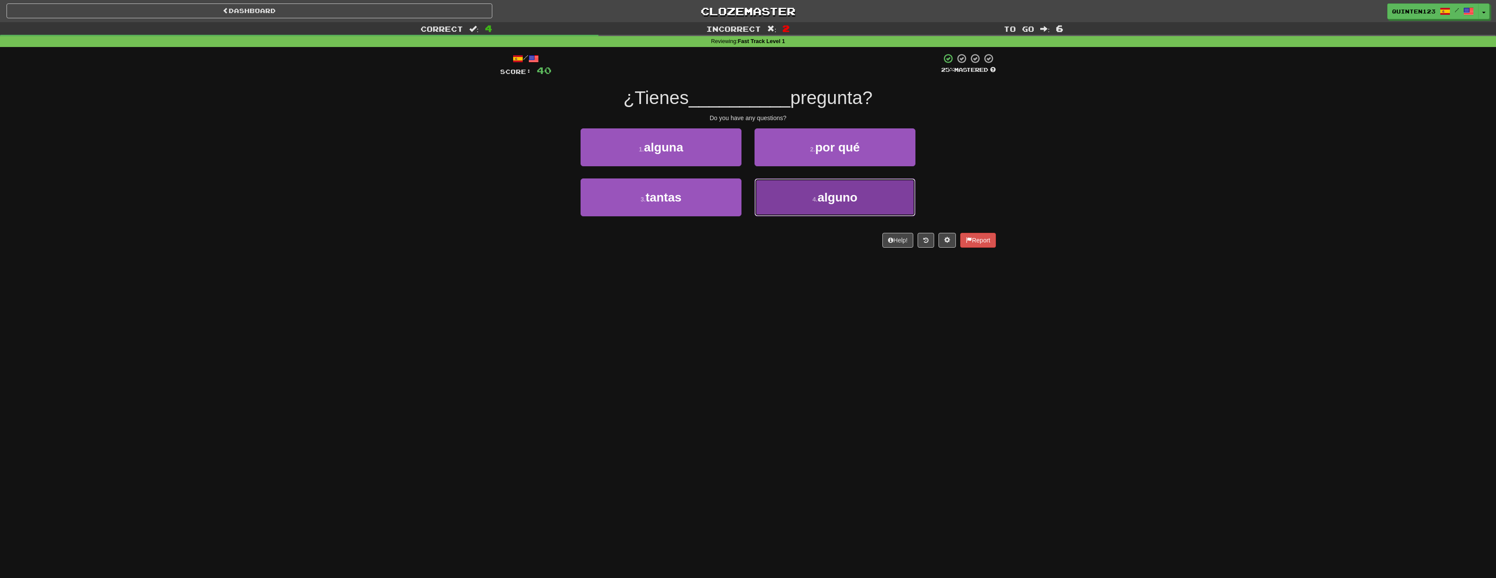
click at [795, 188] on button "4 . alguno" at bounding box center [835, 197] width 161 height 38
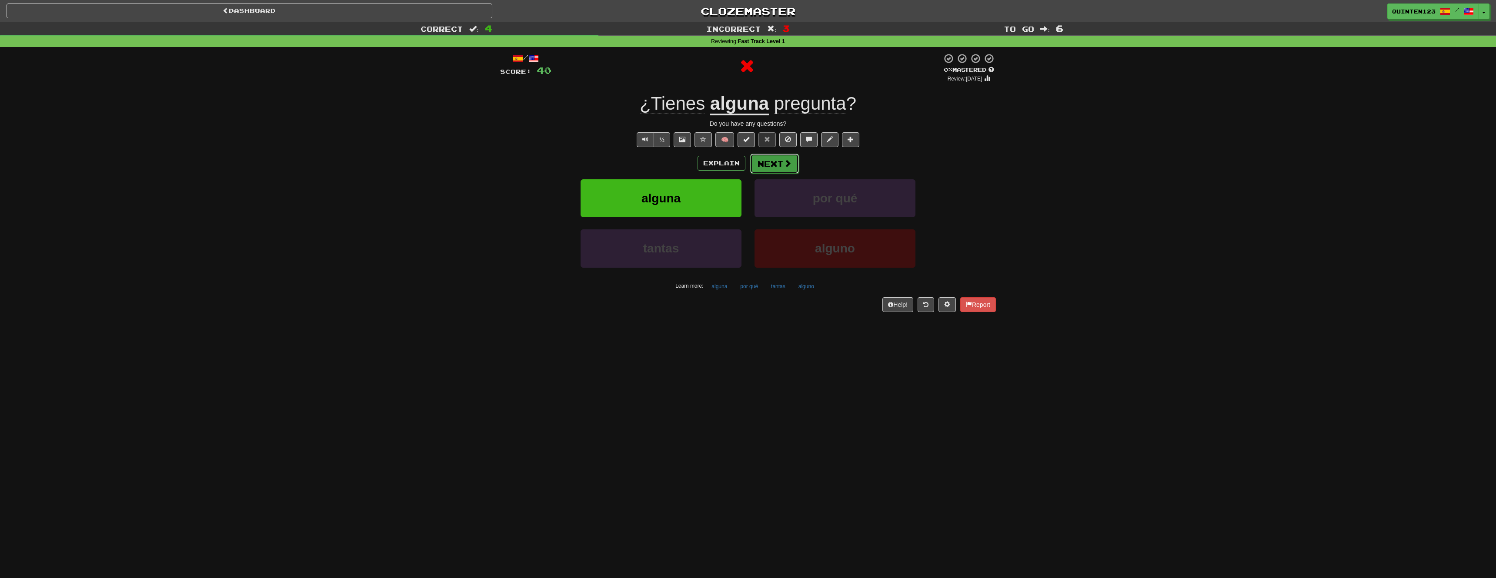
click at [778, 169] on button "Next" at bounding box center [774, 164] width 49 height 20
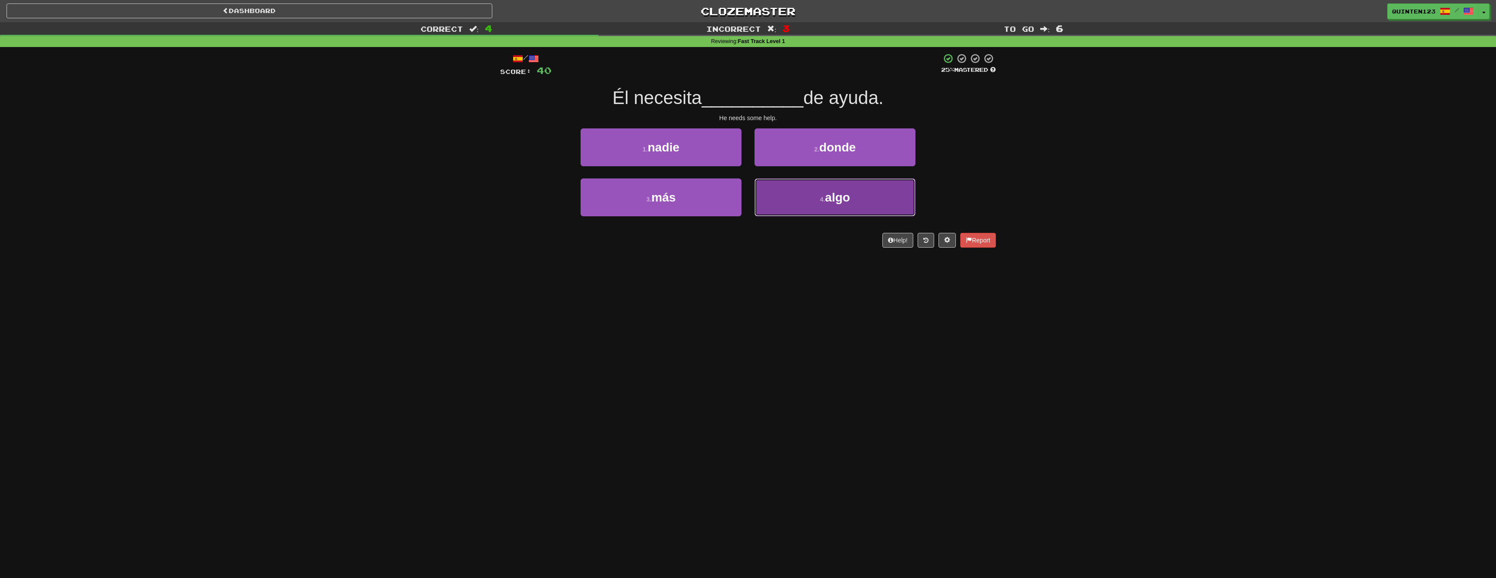
click at [776, 197] on button "4 . algo" at bounding box center [835, 197] width 161 height 38
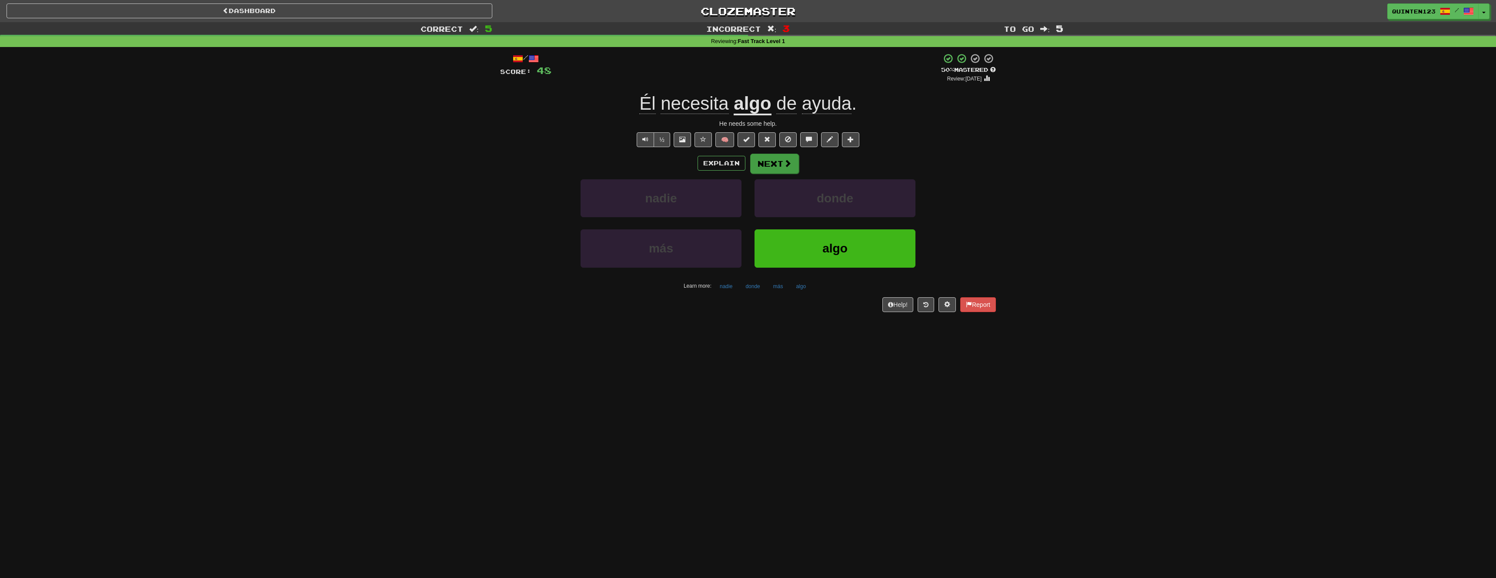
click at [775, 161] on button "Next" at bounding box center [774, 164] width 49 height 20
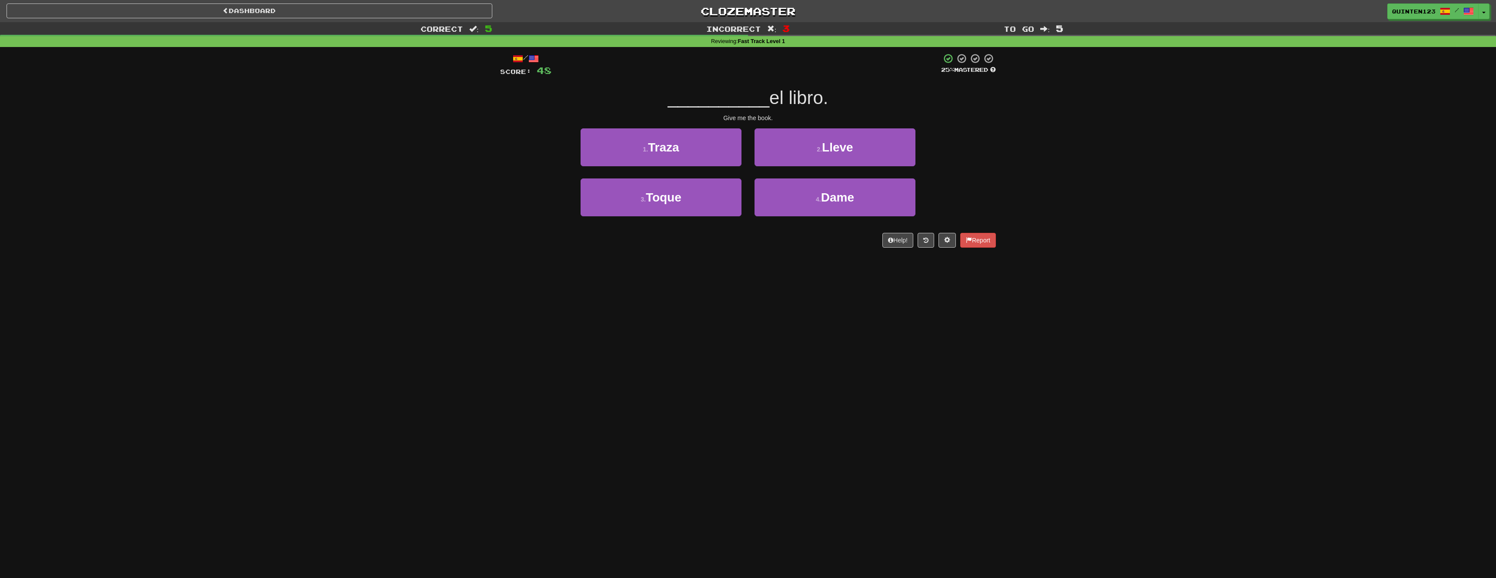
click at [775, 161] on button "2 . Lleve" at bounding box center [835, 147] width 161 height 38
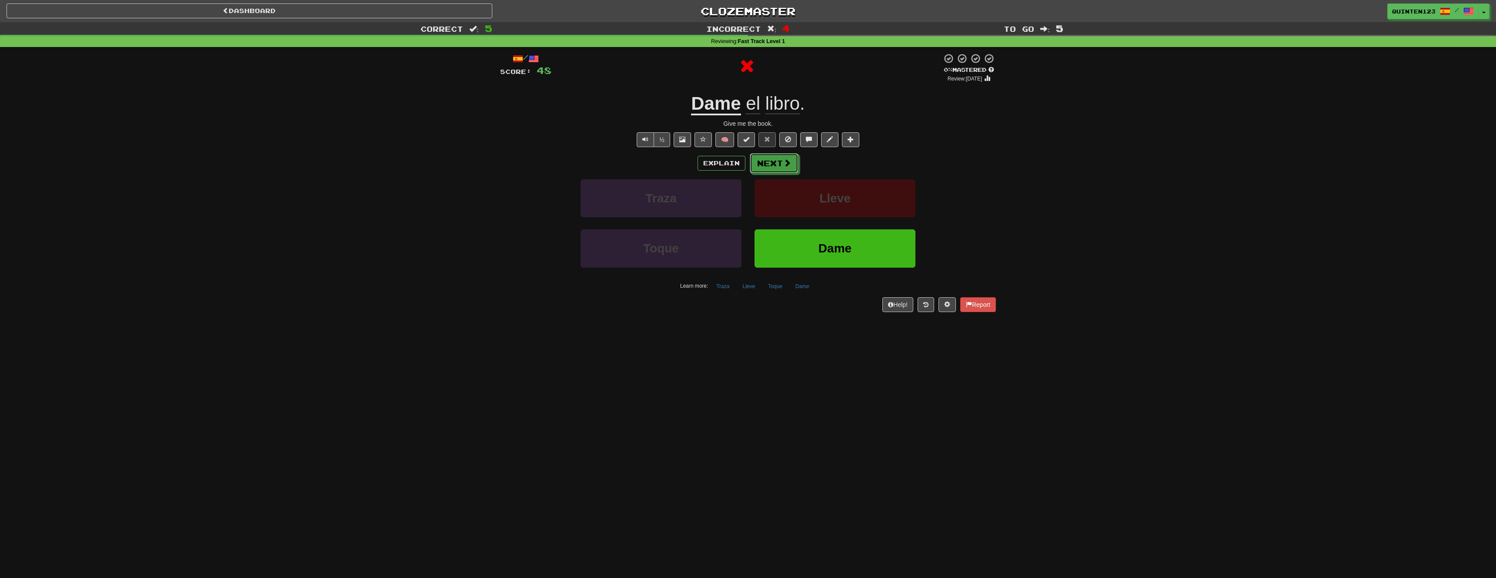
click at [775, 161] on button "Next" at bounding box center [774, 163] width 49 height 20
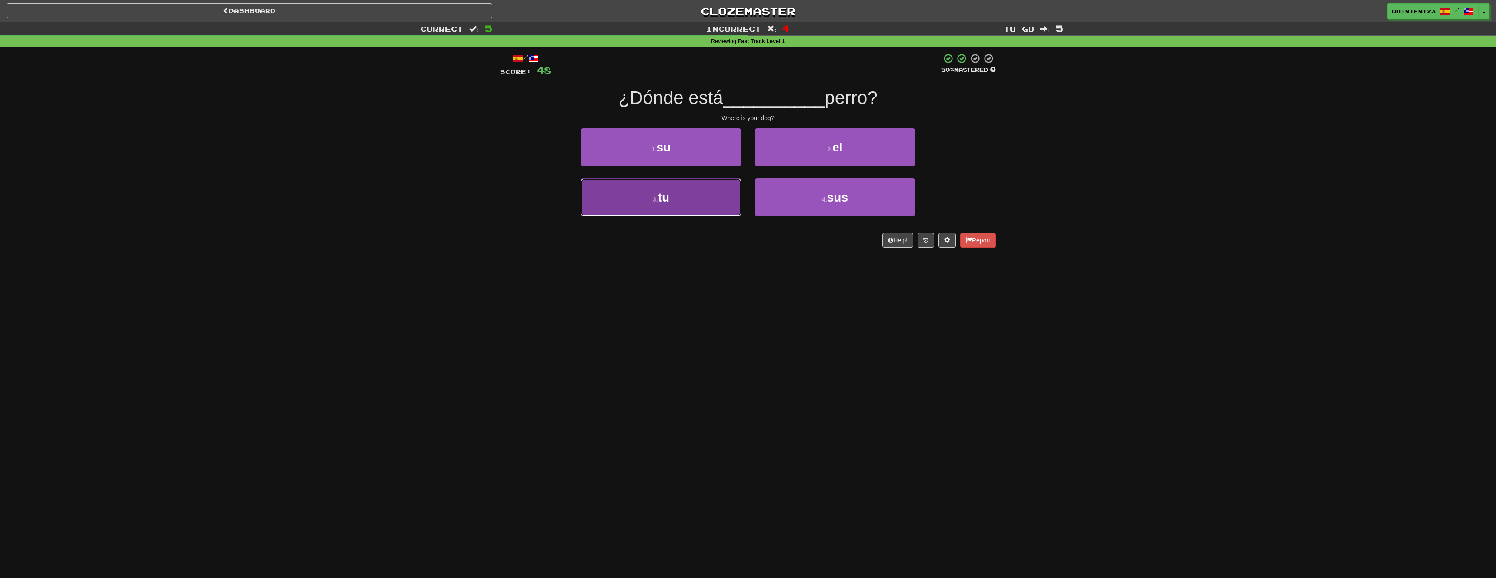
click at [685, 191] on button "3 . tu" at bounding box center [661, 197] width 161 height 38
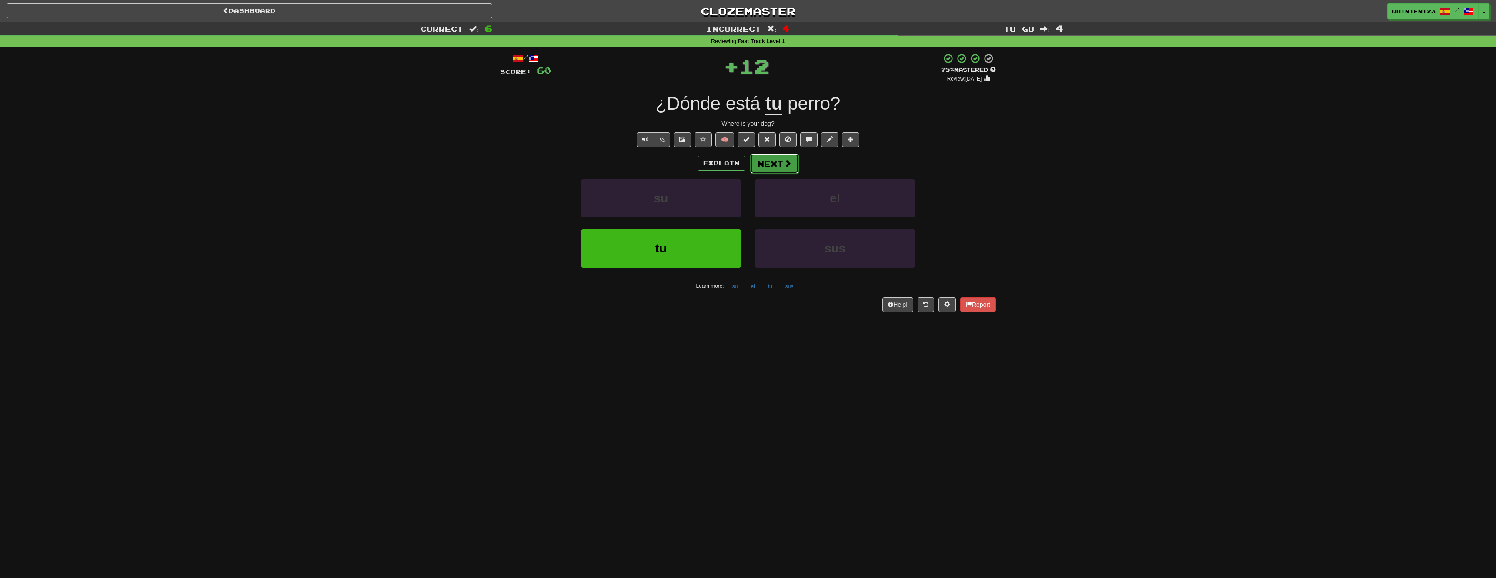
click at [760, 168] on button "Next" at bounding box center [774, 164] width 49 height 20
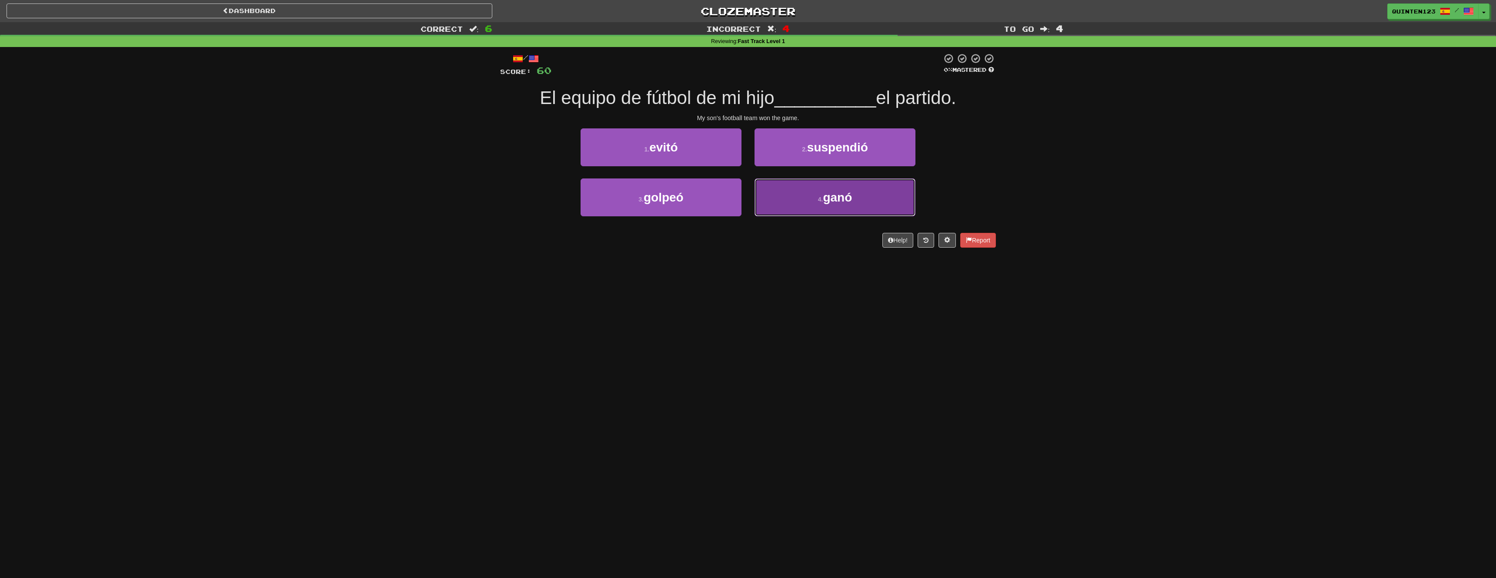
click at [785, 201] on button "4 . ganó" at bounding box center [835, 197] width 161 height 38
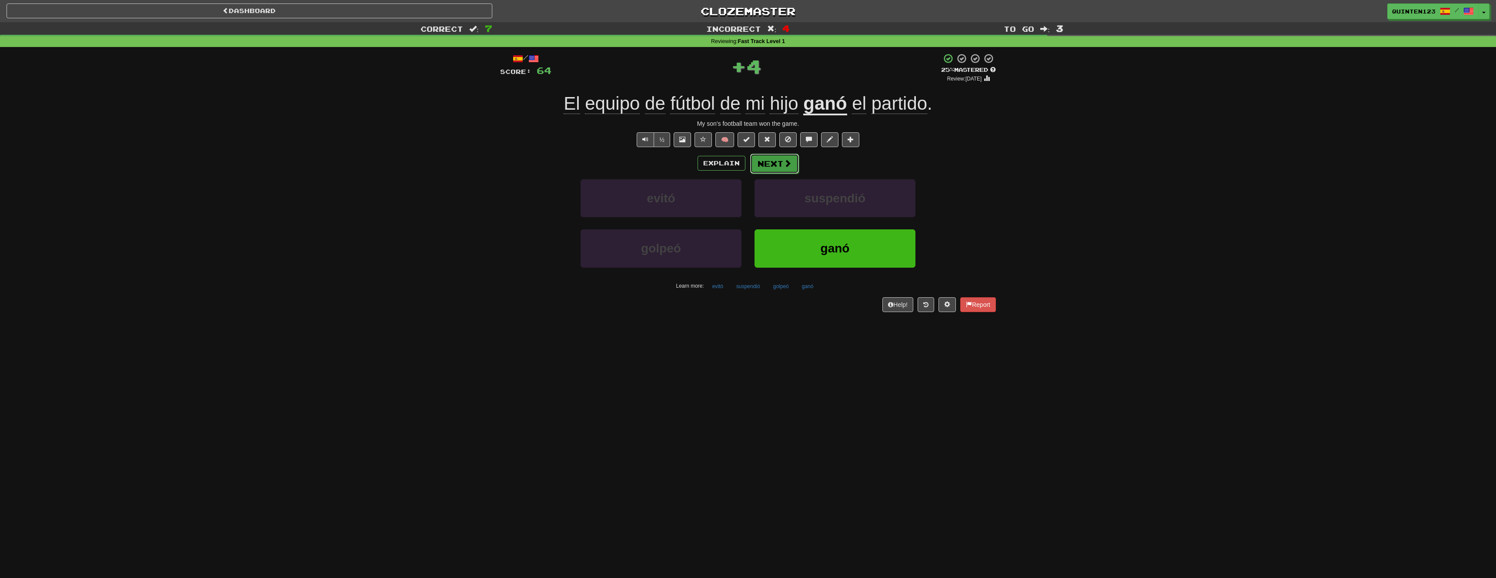
click at [777, 166] on button "Next" at bounding box center [774, 164] width 49 height 20
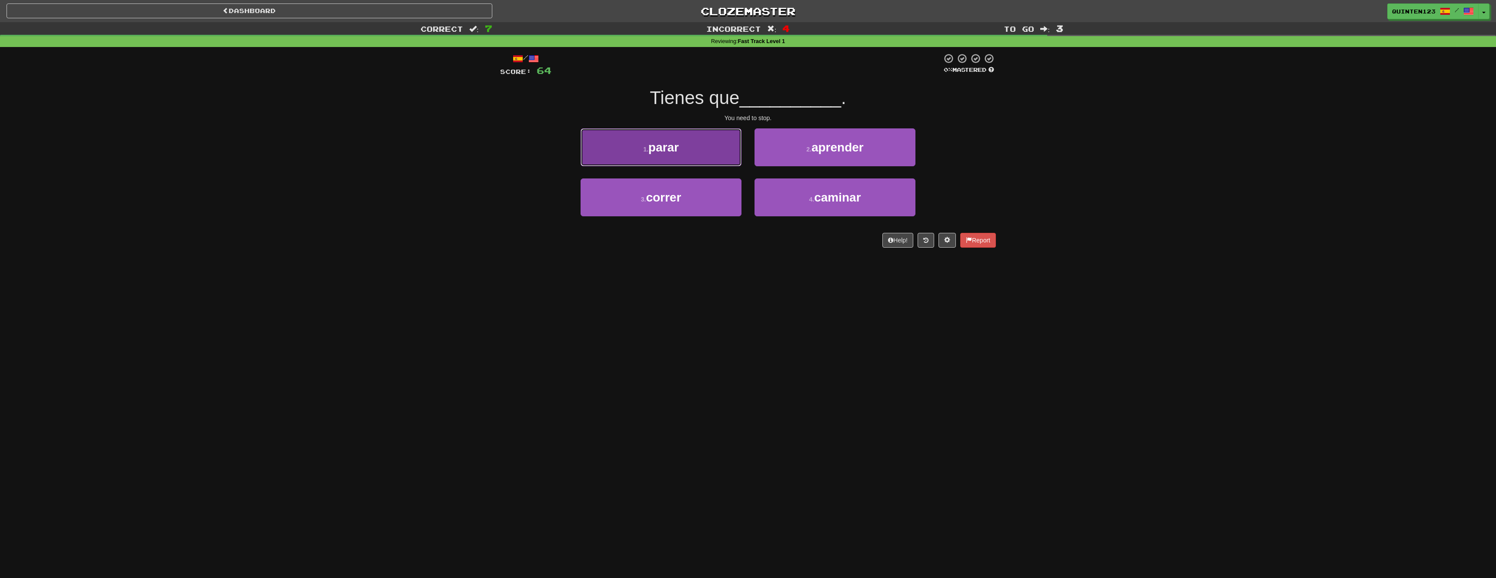
click at [699, 154] on button "1 . parar" at bounding box center [661, 147] width 161 height 38
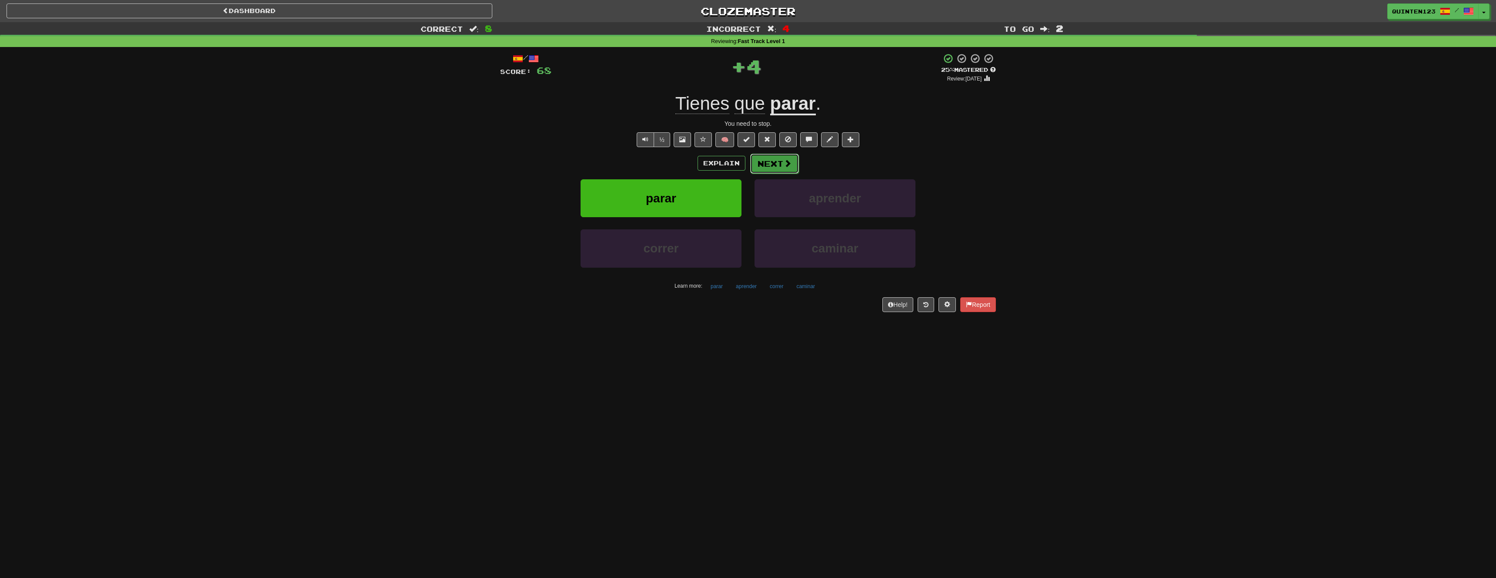
click at [764, 164] on button "Next" at bounding box center [774, 164] width 49 height 20
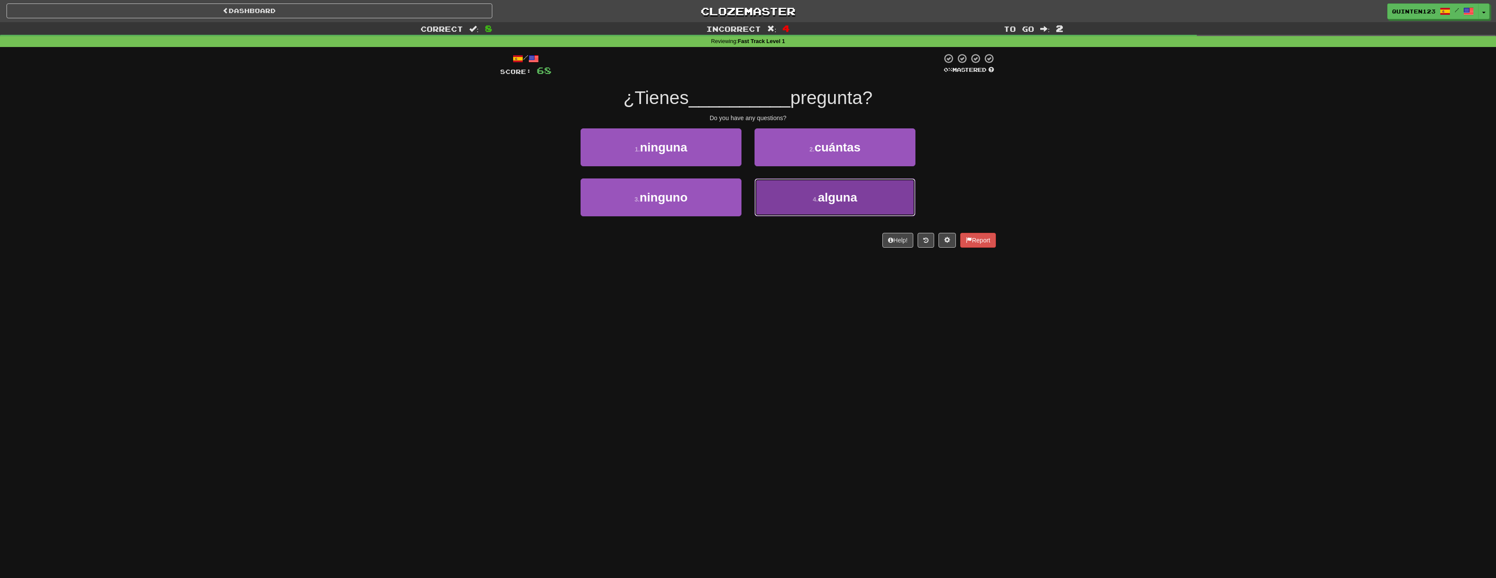
click at [791, 209] on button "4 . alguna" at bounding box center [835, 197] width 161 height 38
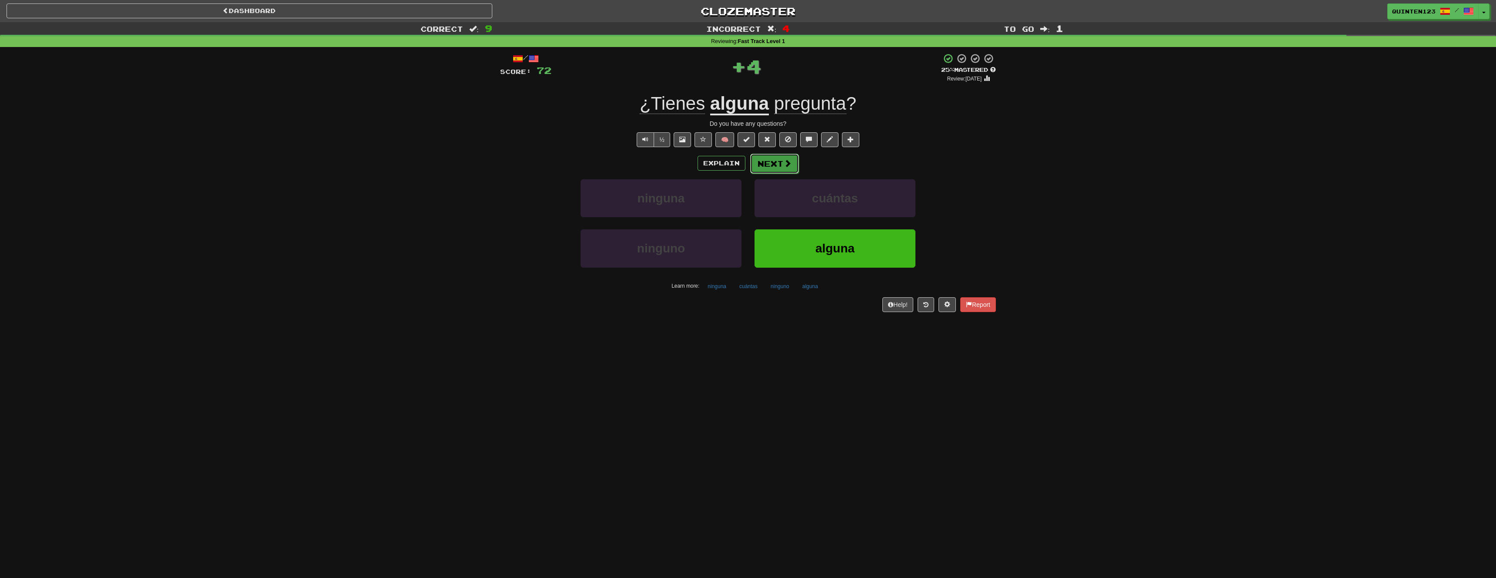
click at [787, 165] on span at bounding box center [788, 163] width 8 height 8
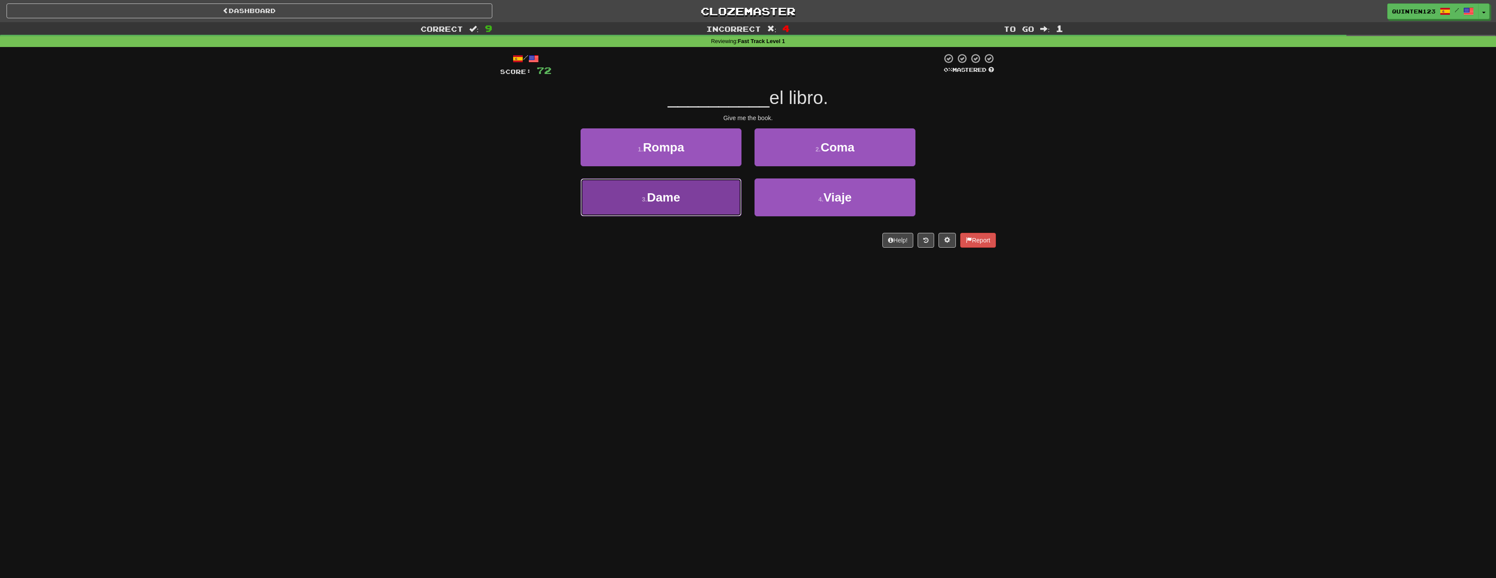
click at [639, 202] on button "3 . Dame" at bounding box center [661, 197] width 161 height 38
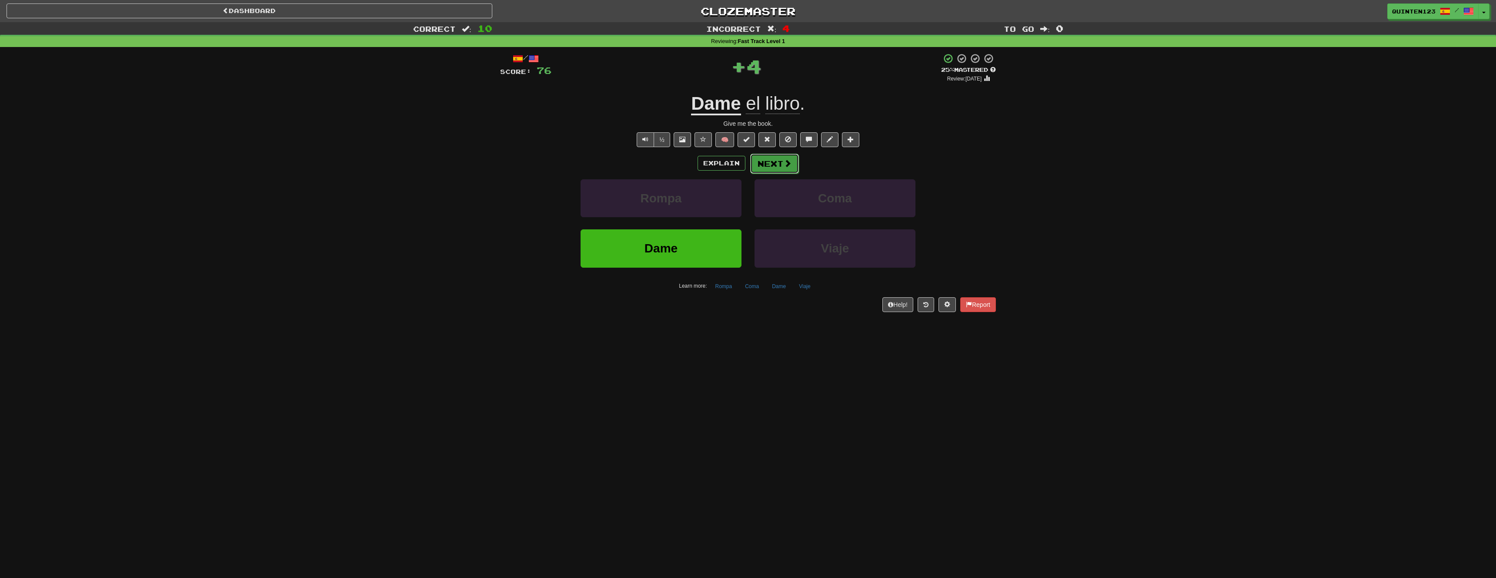
click at [770, 161] on button "Next" at bounding box center [774, 164] width 49 height 20
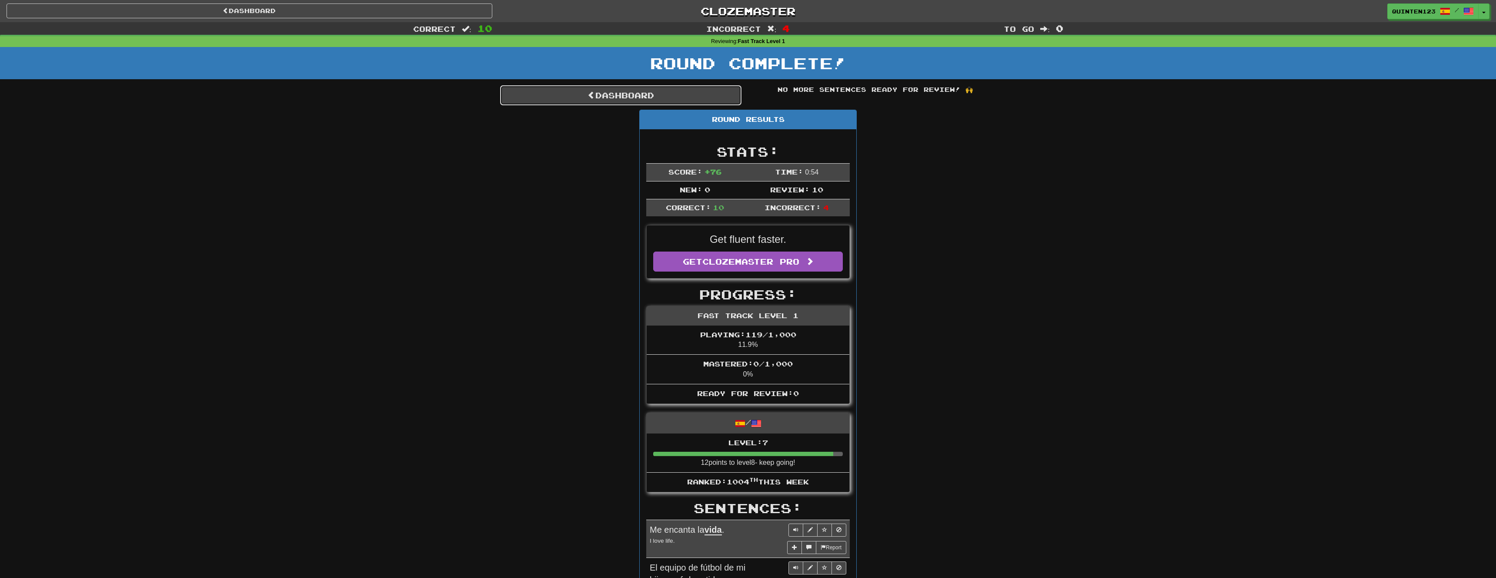
click at [660, 94] on link "Dashboard" at bounding box center [620, 95] width 241 height 20
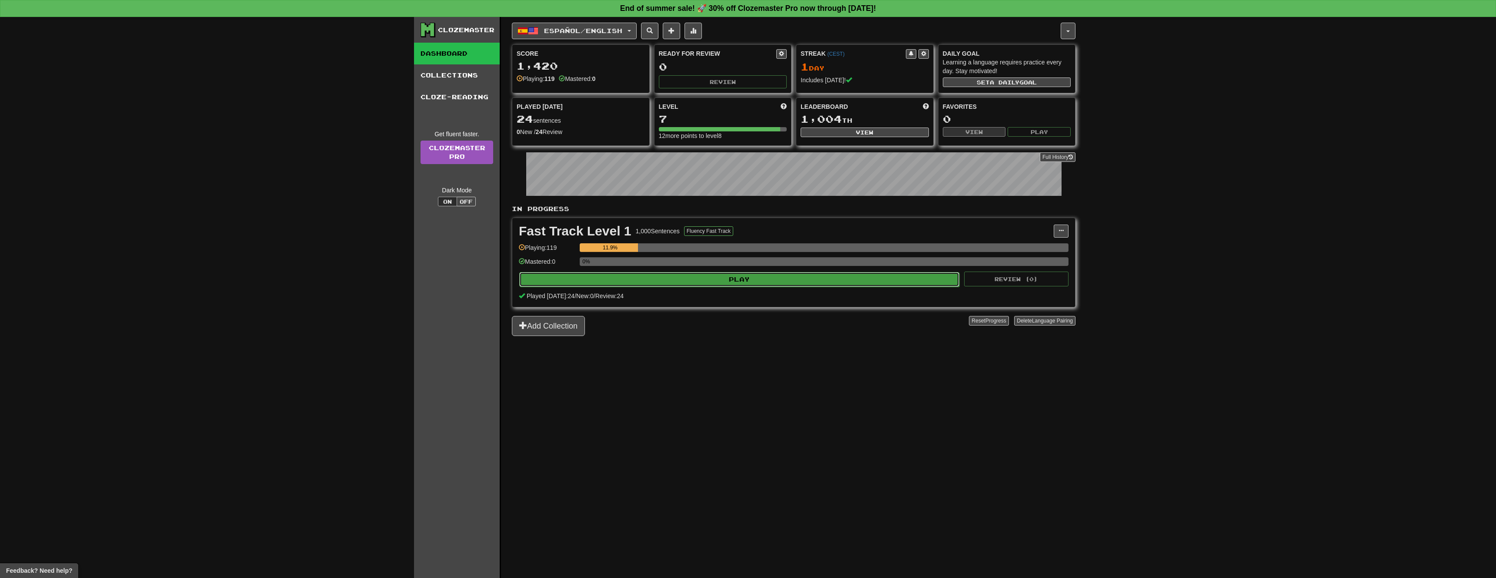
click at [769, 276] on button "Play" at bounding box center [739, 279] width 440 height 15
select select "**"
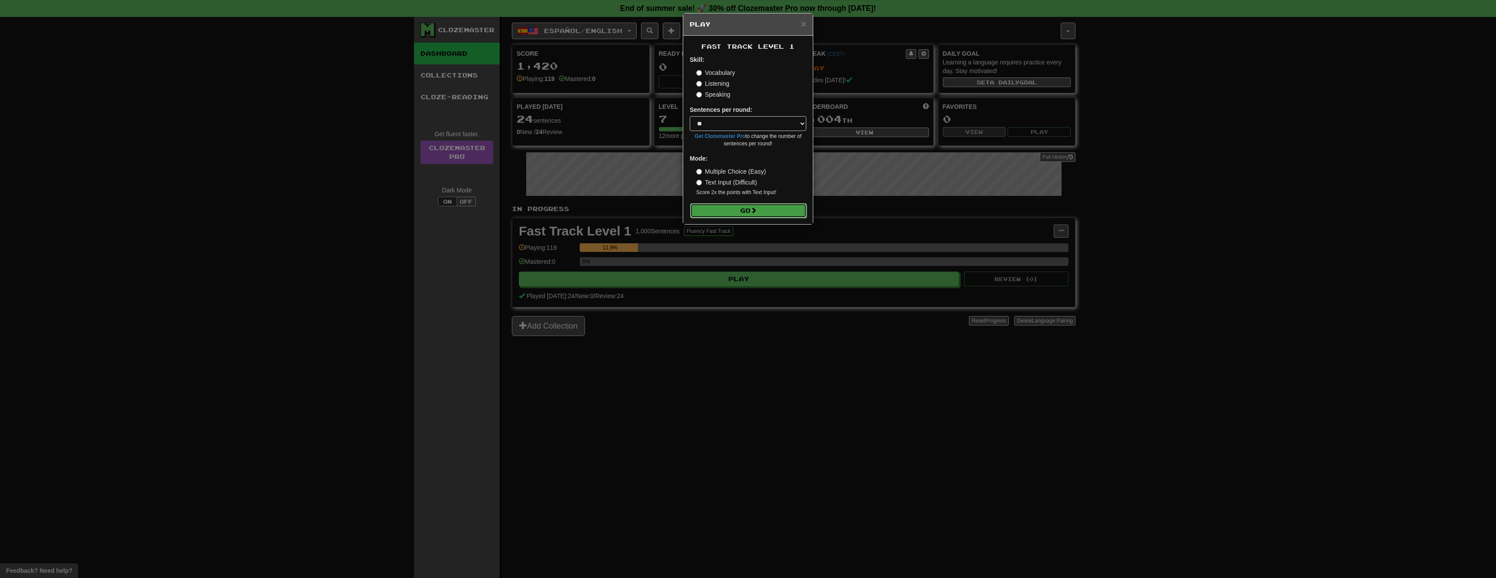
click at [754, 204] on button "Go" at bounding box center [748, 210] width 117 height 15
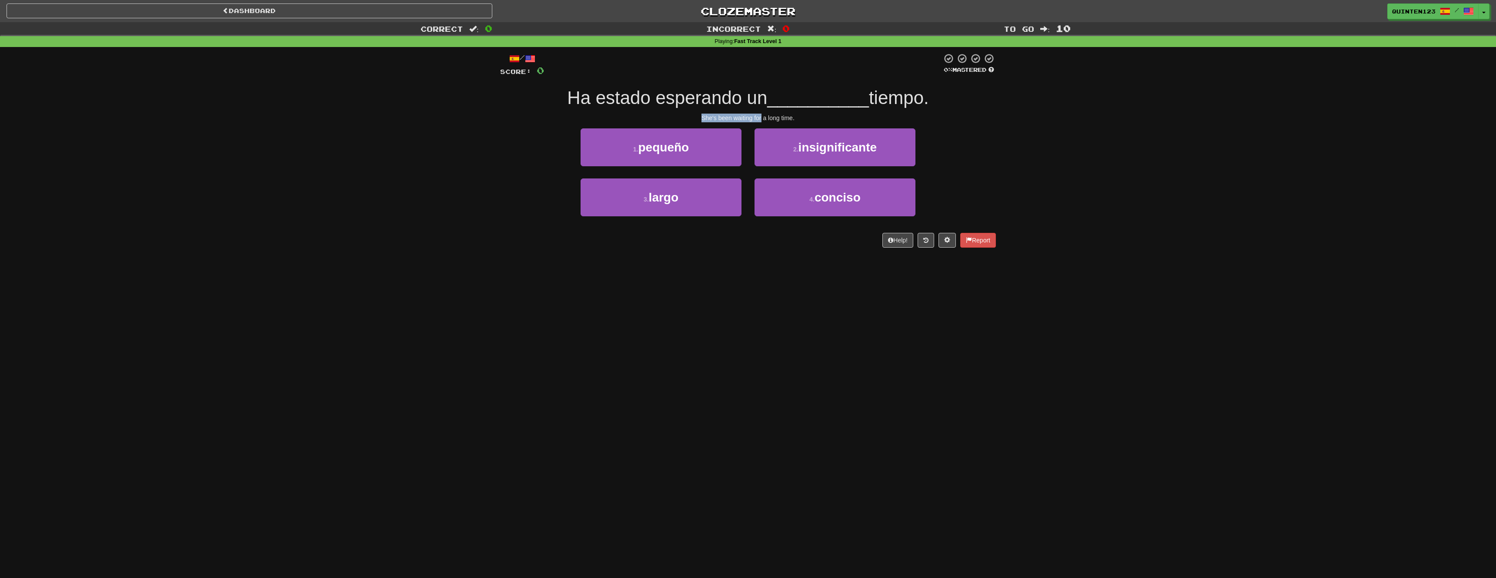
drag, startPoint x: 697, startPoint y: 116, endPoint x: 762, endPoint y: 116, distance: 65.2
click at [762, 116] on div "She's been waiting for a long time." at bounding box center [748, 118] width 496 height 9
drag, startPoint x: 560, startPoint y: 98, endPoint x: 767, endPoint y: 96, distance: 206.6
click at [768, 97] on div "Ha estado esperando un __________ tiempo." at bounding box center [748, 98] width 496 height 24
click at [767, 96] on span "Ha estado esperando un" at bounding box center [667, 97] width 200 height 20
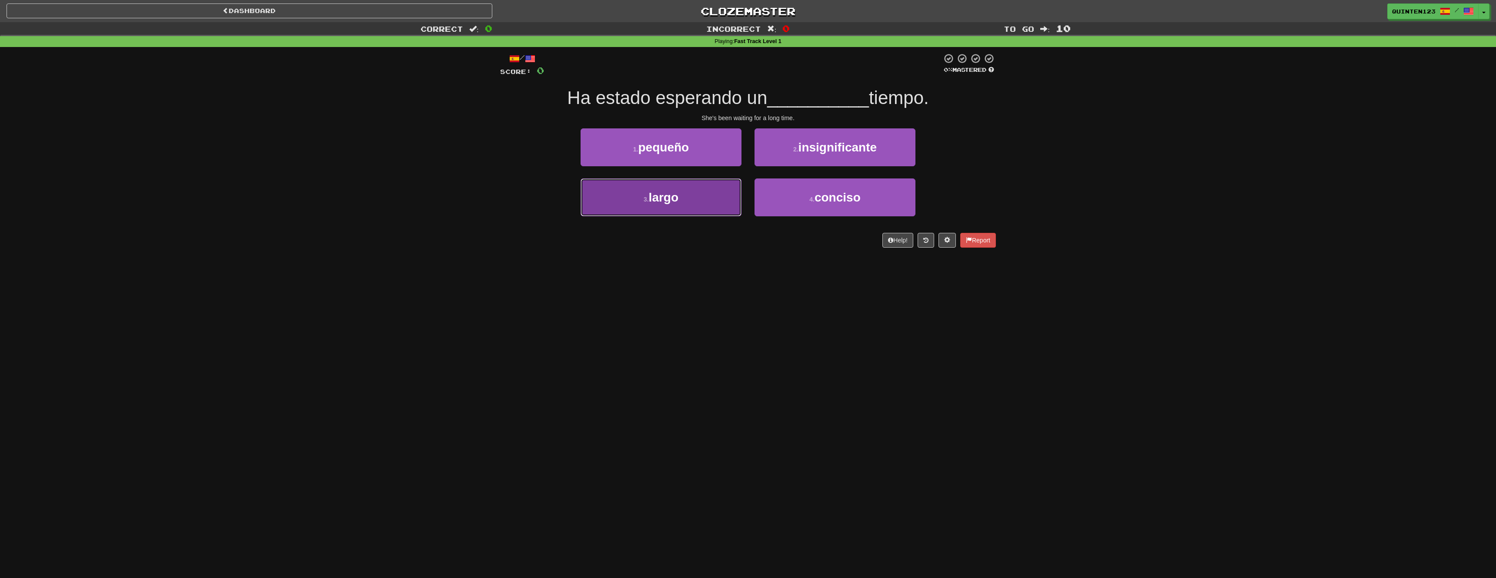
click at [707, 206] on button "3 . largo" at bounding box center [661, 197] width 161 height 38
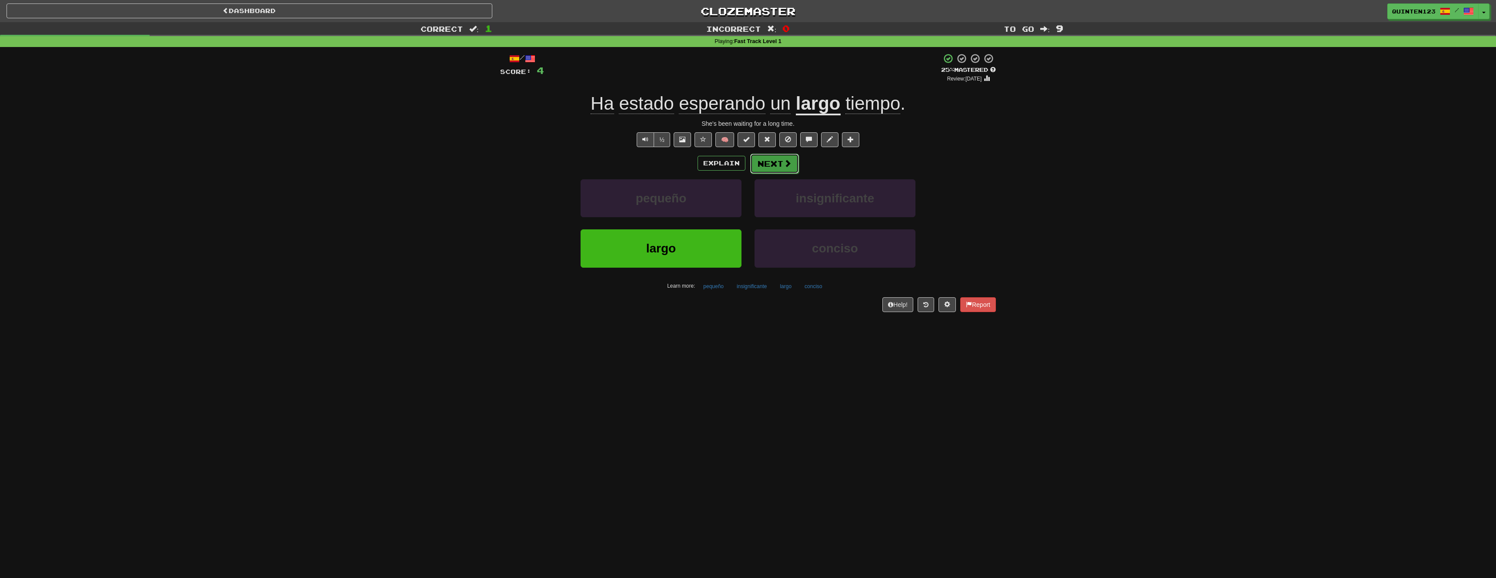
click at [787, 163] on span at bounding box center [788, 163] width 8 height 8
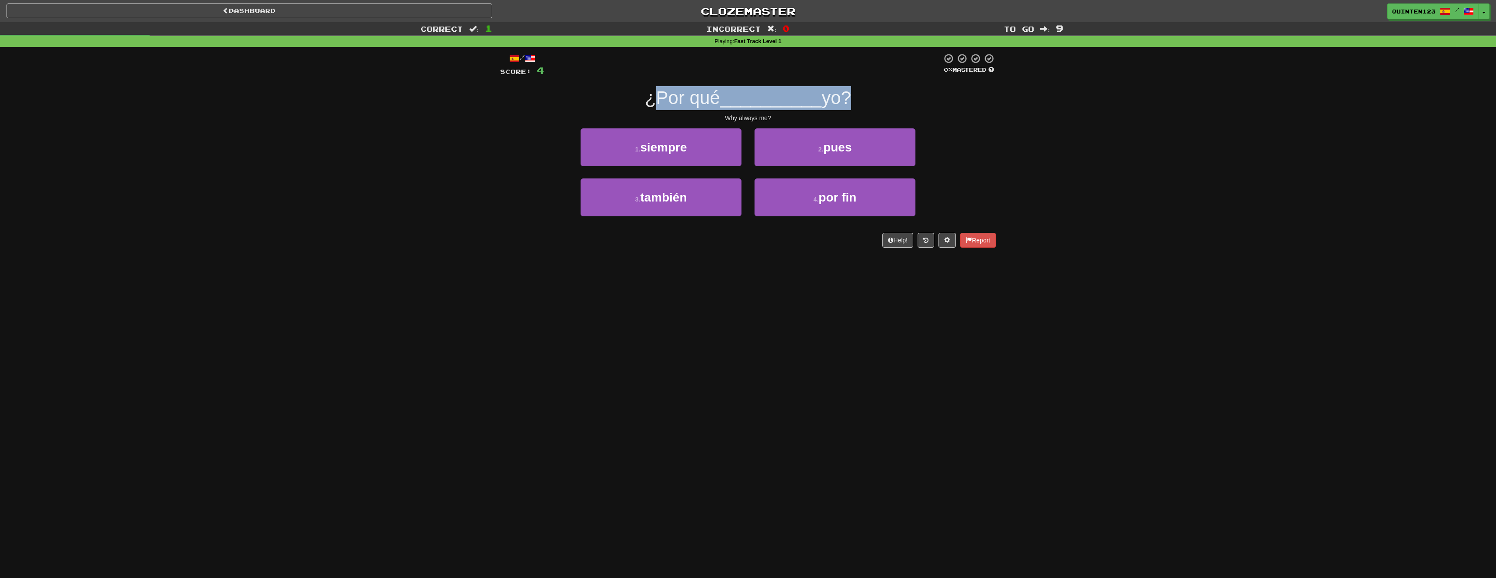
drag, startPoint x: 651, startPoint y: 97, endPoint x: 842, endPoint y: 100, distance: 191.0
click at [842, 100] on div "¿Por qué __________ yo?" at bounding box center [748, 98] width 496 height 24
click at [842, 100] on span "yo?" at bounding box center [837, 97] width 30 height 20
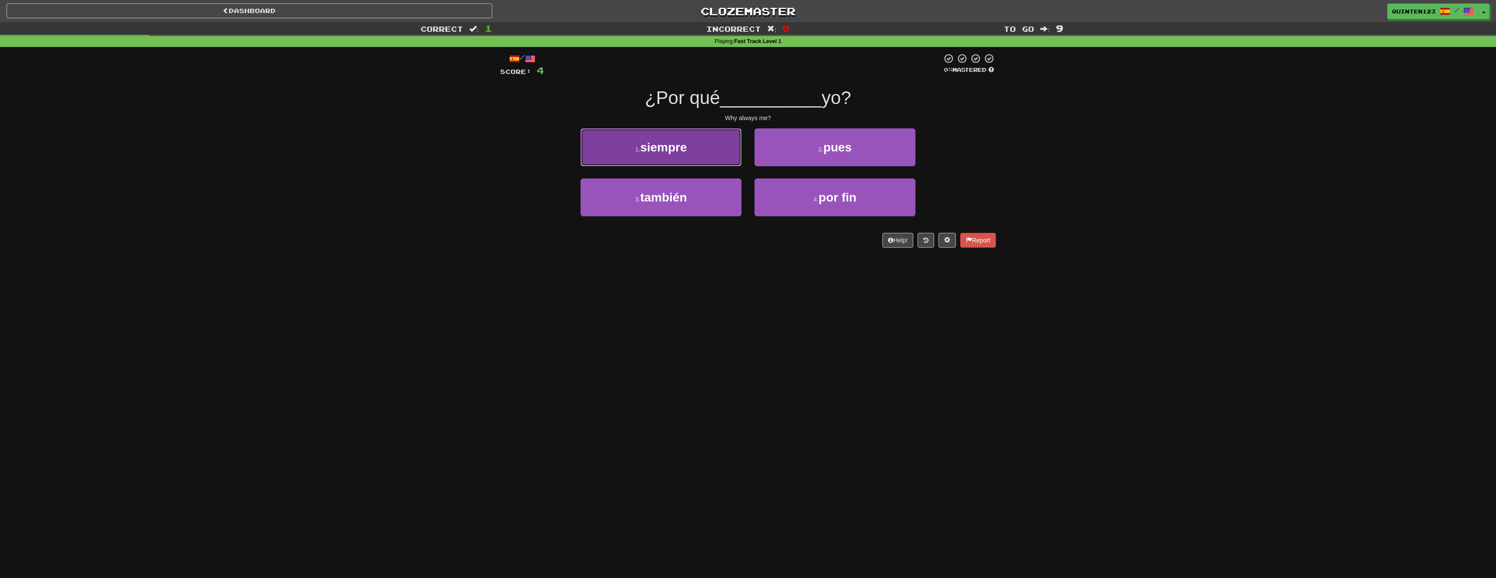
click at [669, 162] on button "1 . siempre" at bounding box center [661, 147] width 161 height 38
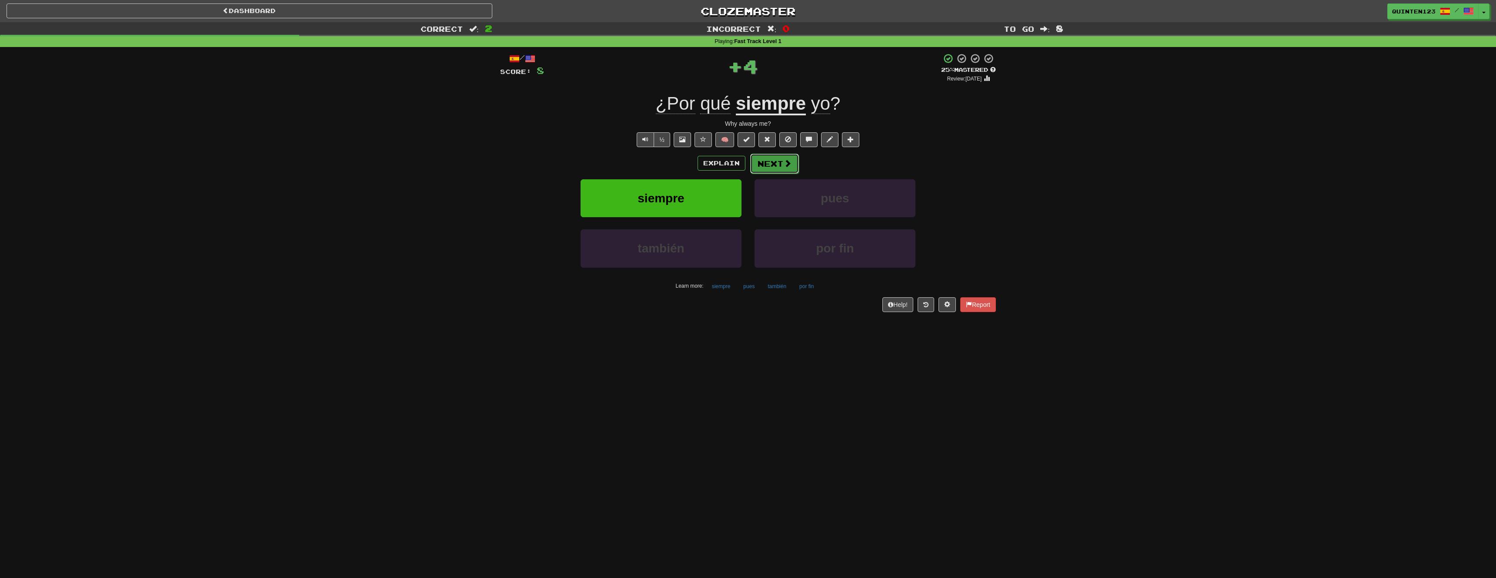
click at [773, 163] on button "Next" at bounding box center [774, 164] width 49 height 20
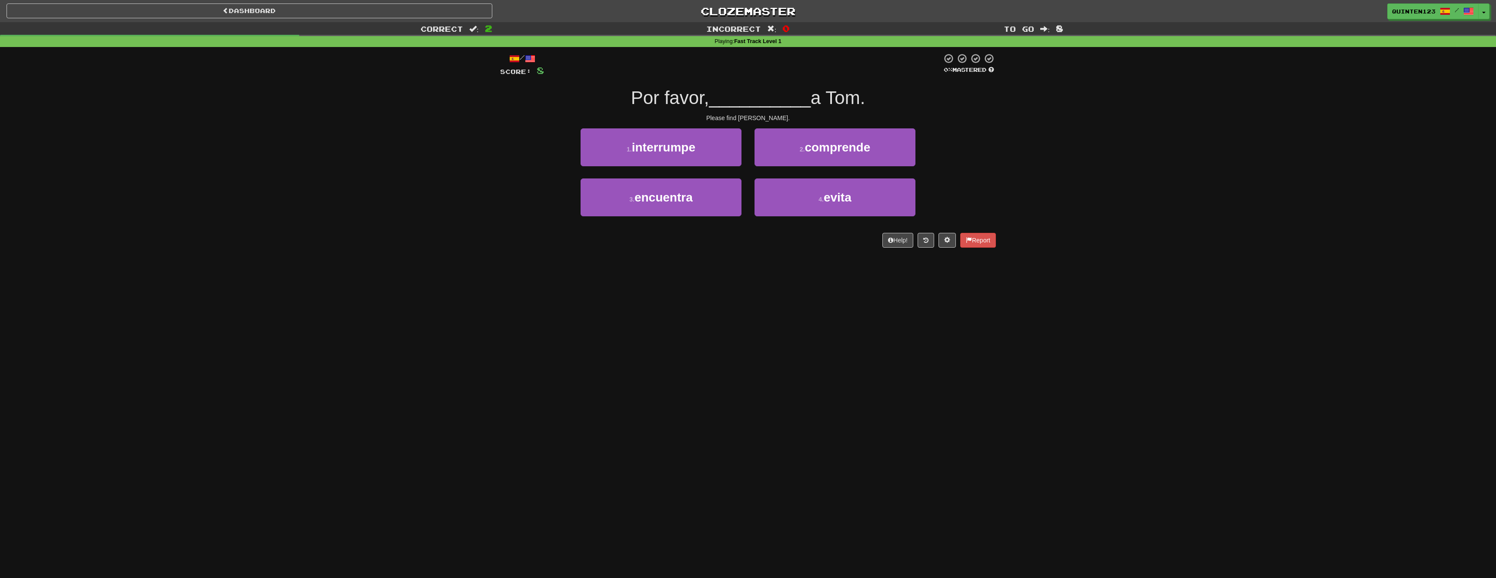
click at [645, 98] on span "Por favor," at bounding box center [670, 97] width 78 height 20
drag, startPoint x: 634, startPoint y: 99, endPoint x: 903, endPoint y: 95, distance: 268.9
click at [903, 95] on div "Por favor, __________ a Tom." at bounding box center [748, 98] width 496 height 24
click at [826, 202] on span "evita" at bounding box center [838, 197] width 28 height 13
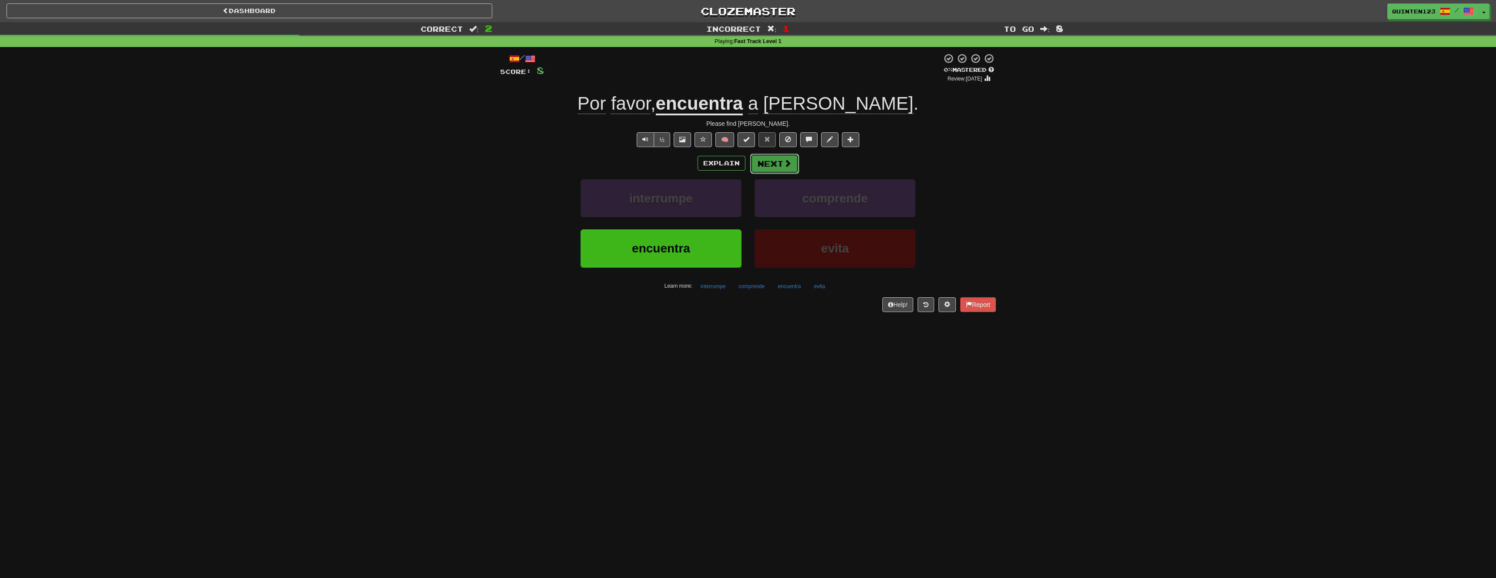
click at [779, 164] on button "Next" at bounding box center [774, 164] width 49 height 20
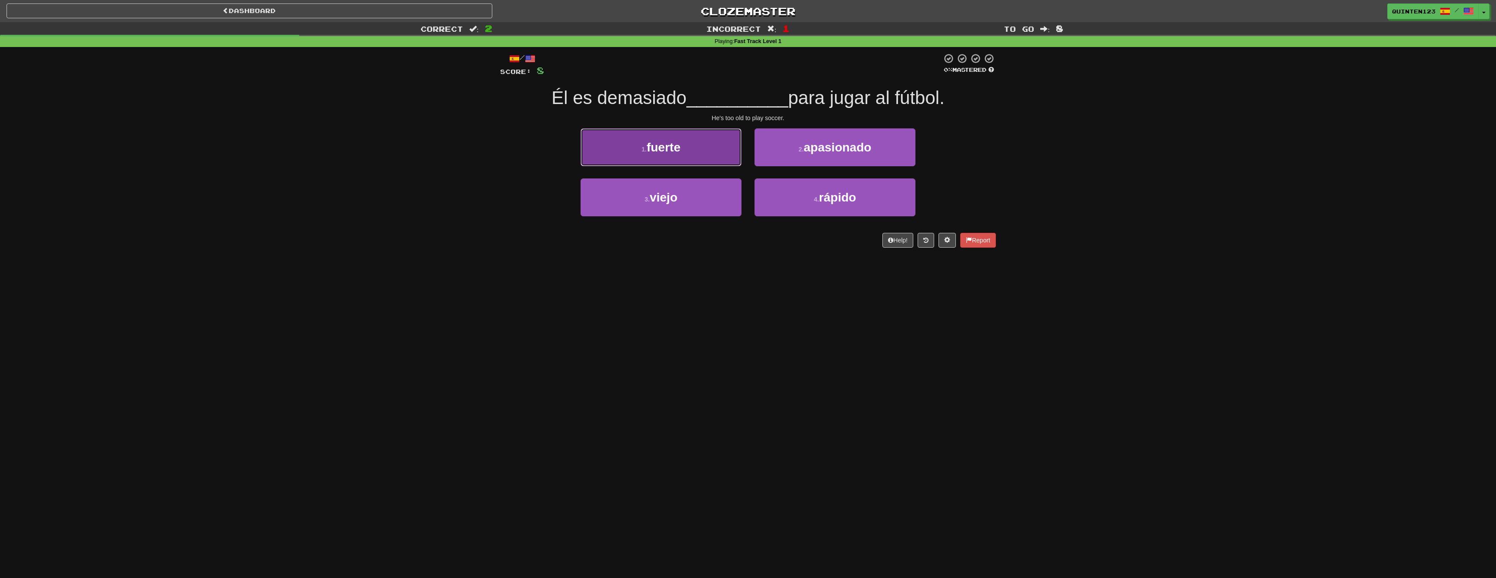
click at [679, 157] on button "1 . fuerte" at bounding box center [661, 147] width 161 height 38
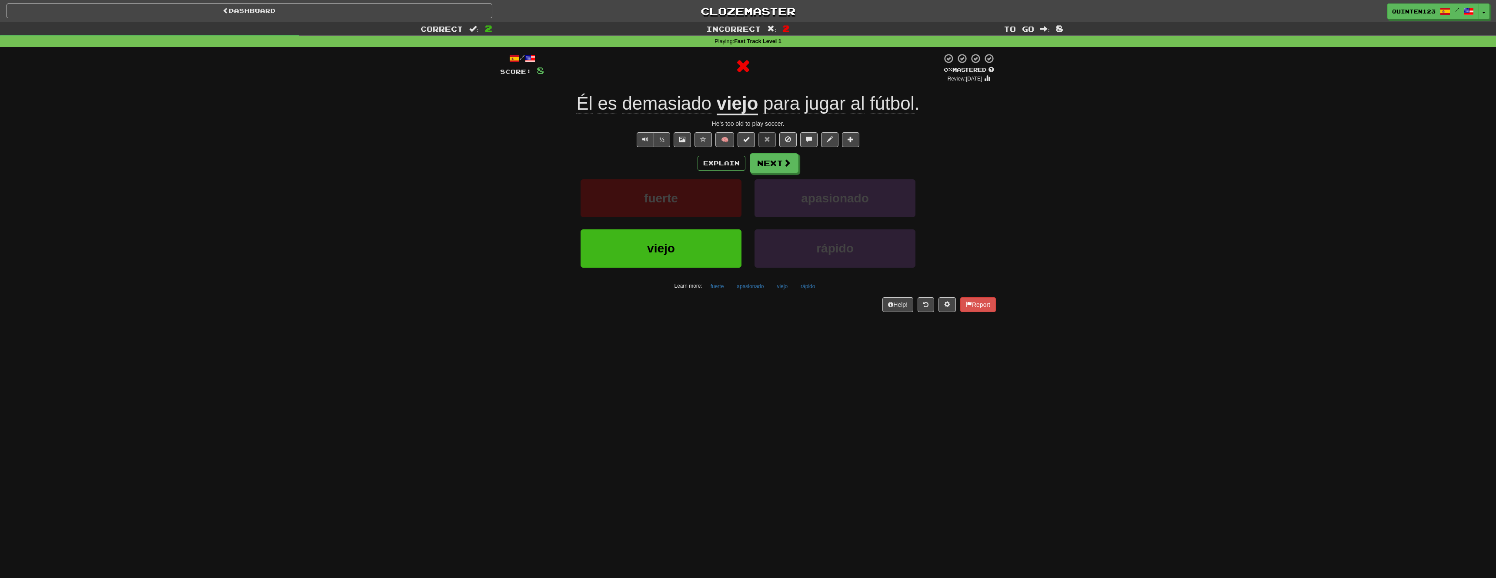
click at [736, 104] on u "viejo" at bounding box center [738, 104] width 42 height 22
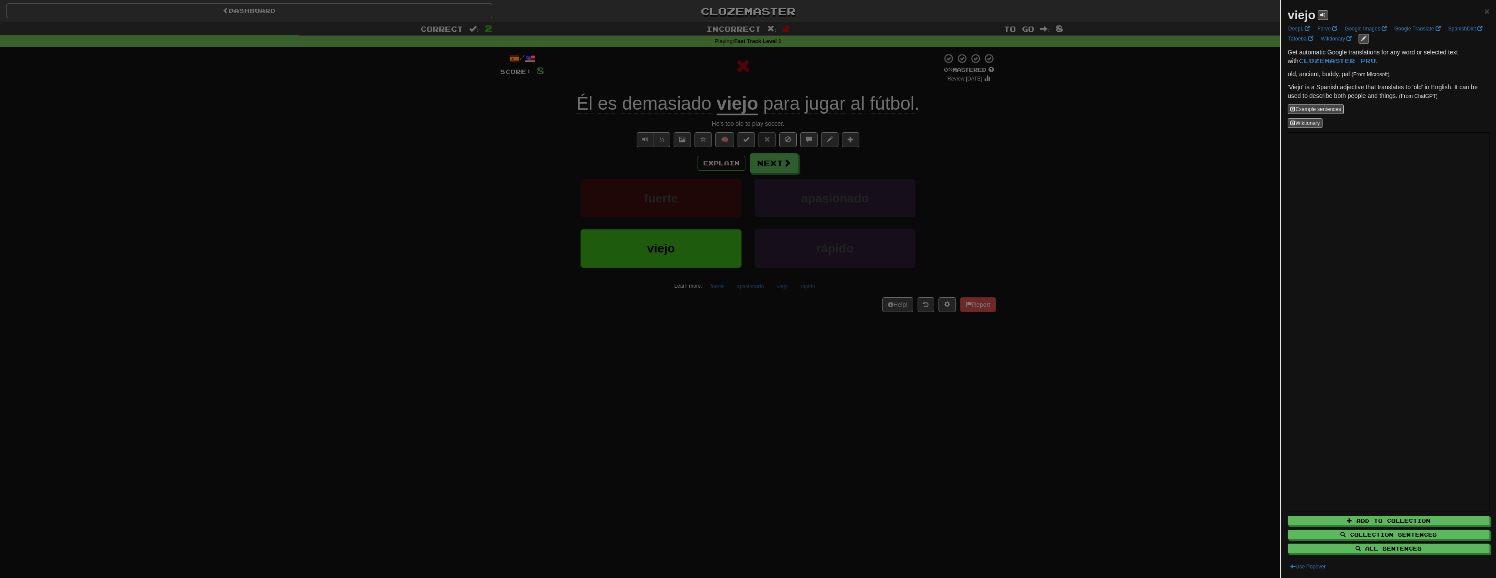
click at [1102, 199] on div at bounding box center [748, 289] width 1496 height 578
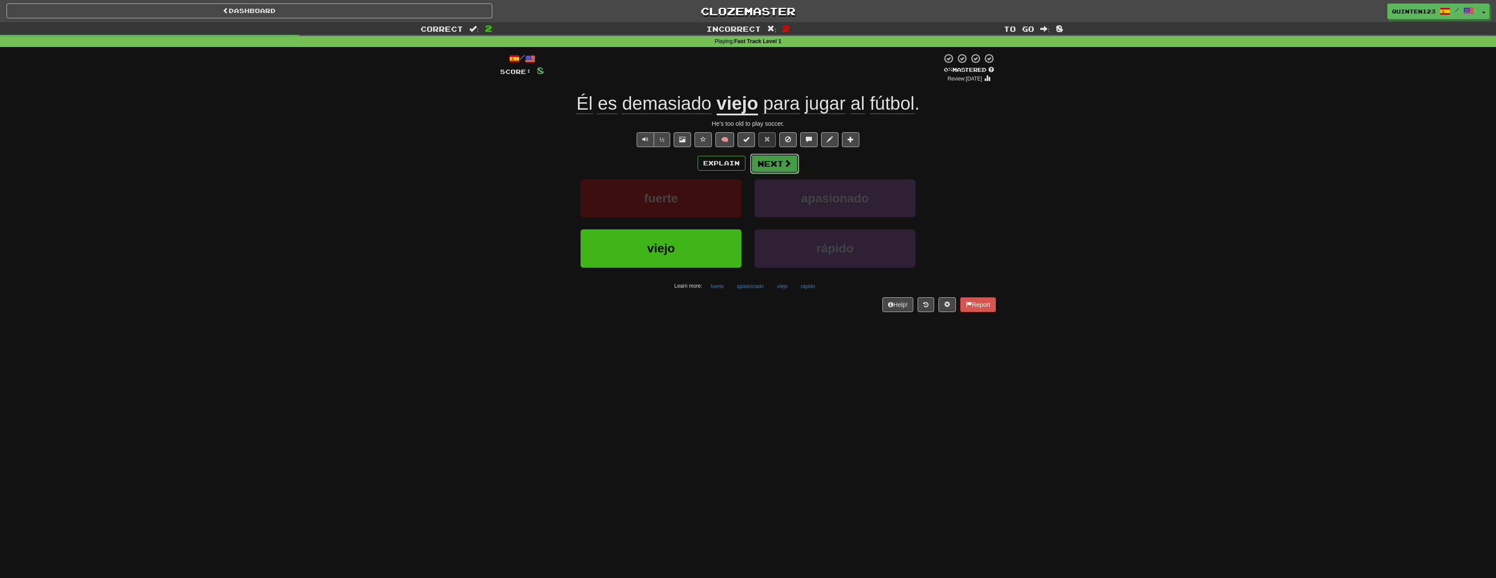
click at [779, 172] on button "Next" at bounding box center [774, 164] width 49 height 20
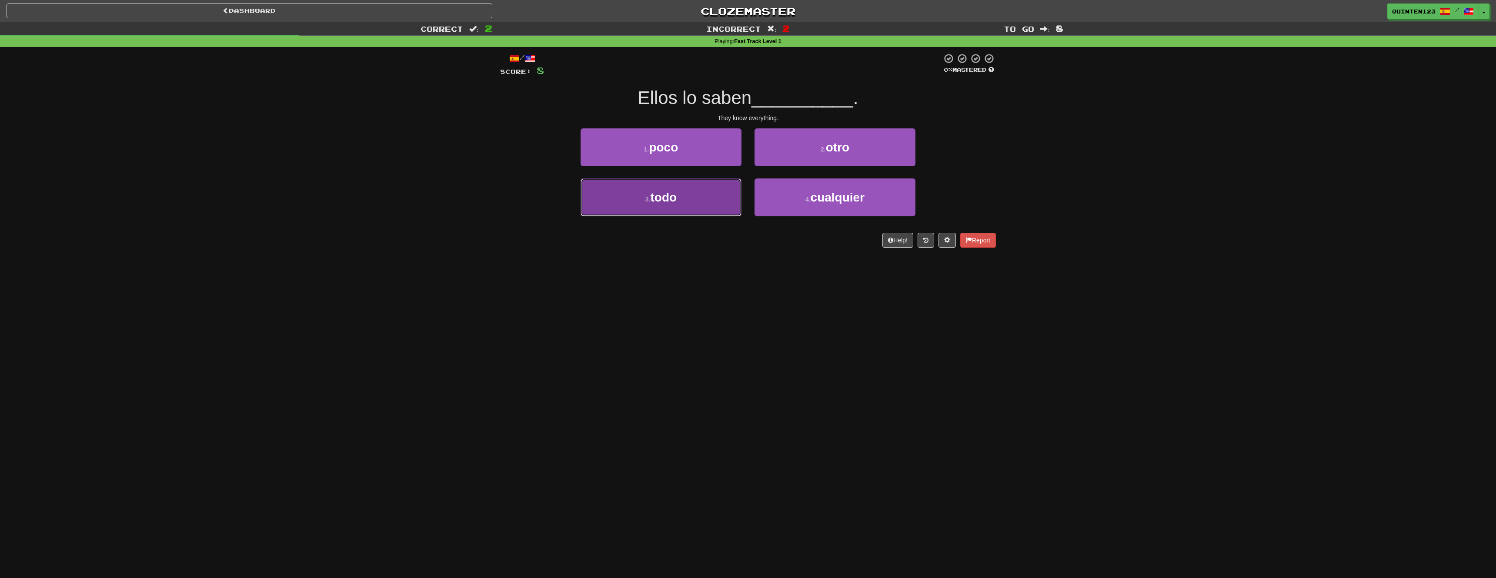
click at [700, 201] on button "3 . todo" at bounding box center [661, 197] width 161 height 38
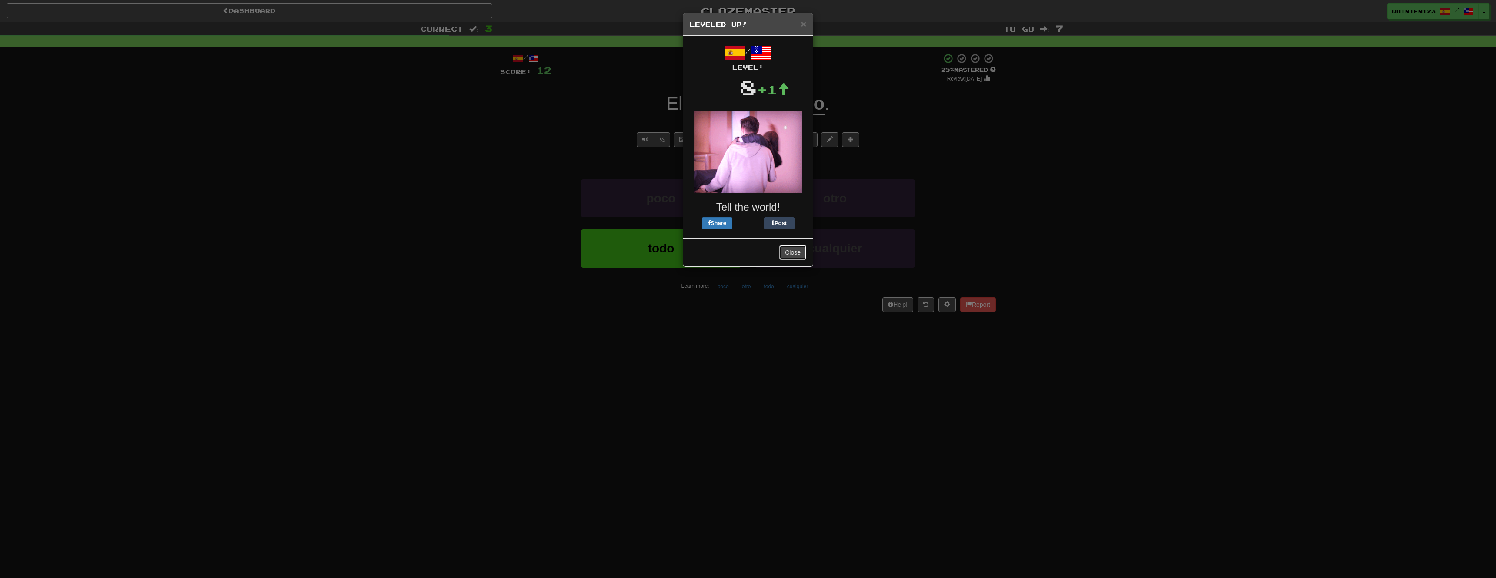
click at [791, 255] on button "Close" at bounding box center [793, 252] width 27 height 15
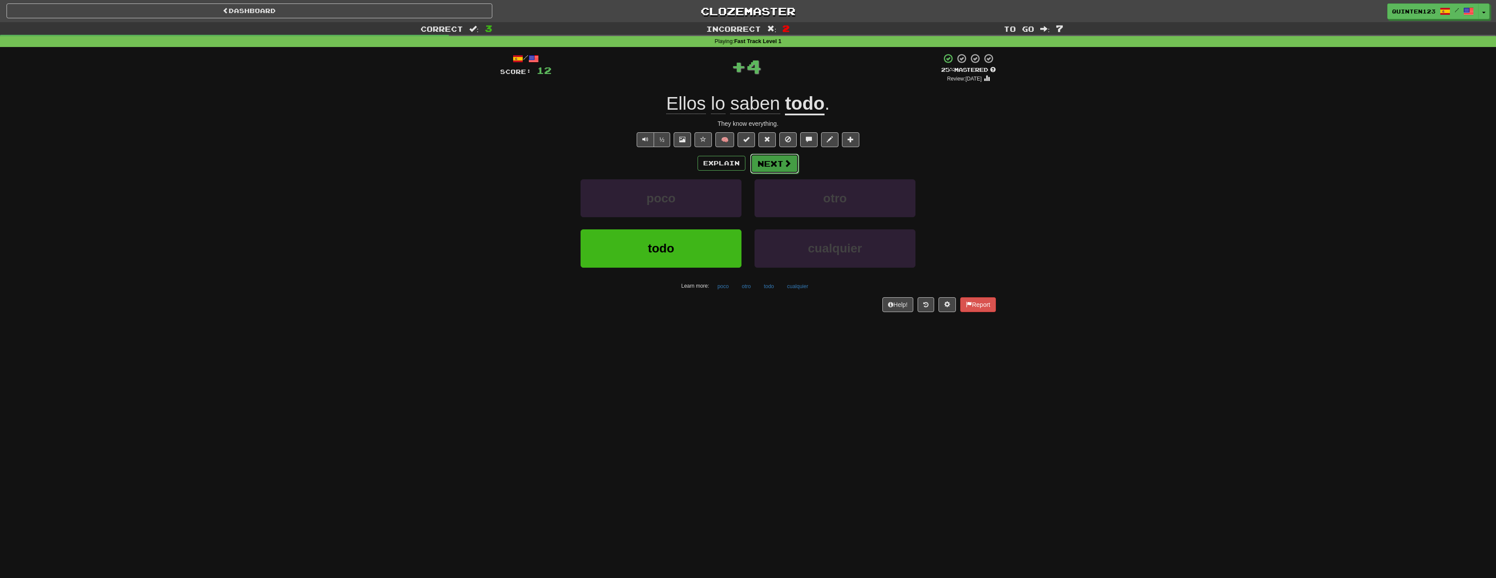
click at [771, 172] on button "Next" at bounding box center [774, 164] width 49 height 20
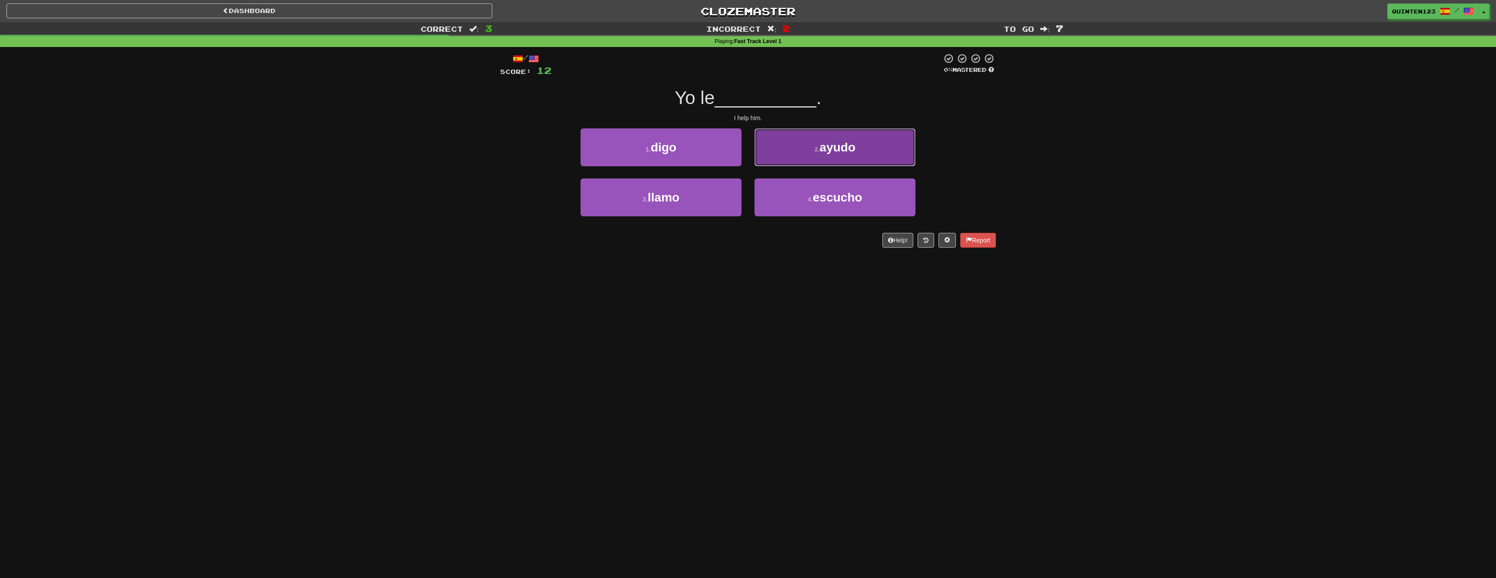
click at [787, 161] on button "2 . ayudo" at bounding box center [835, 147] width 161 height 38
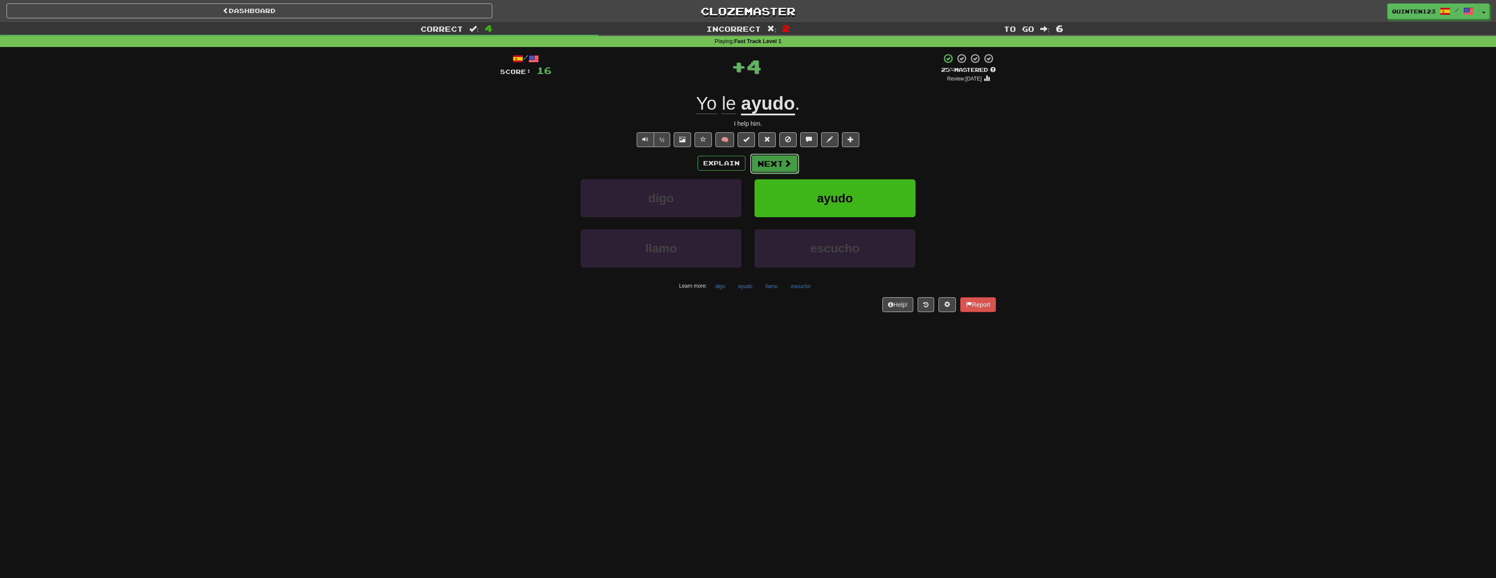
click at [793, 165] on button "Next" at bounding box center [774, 164] width 49 height 20
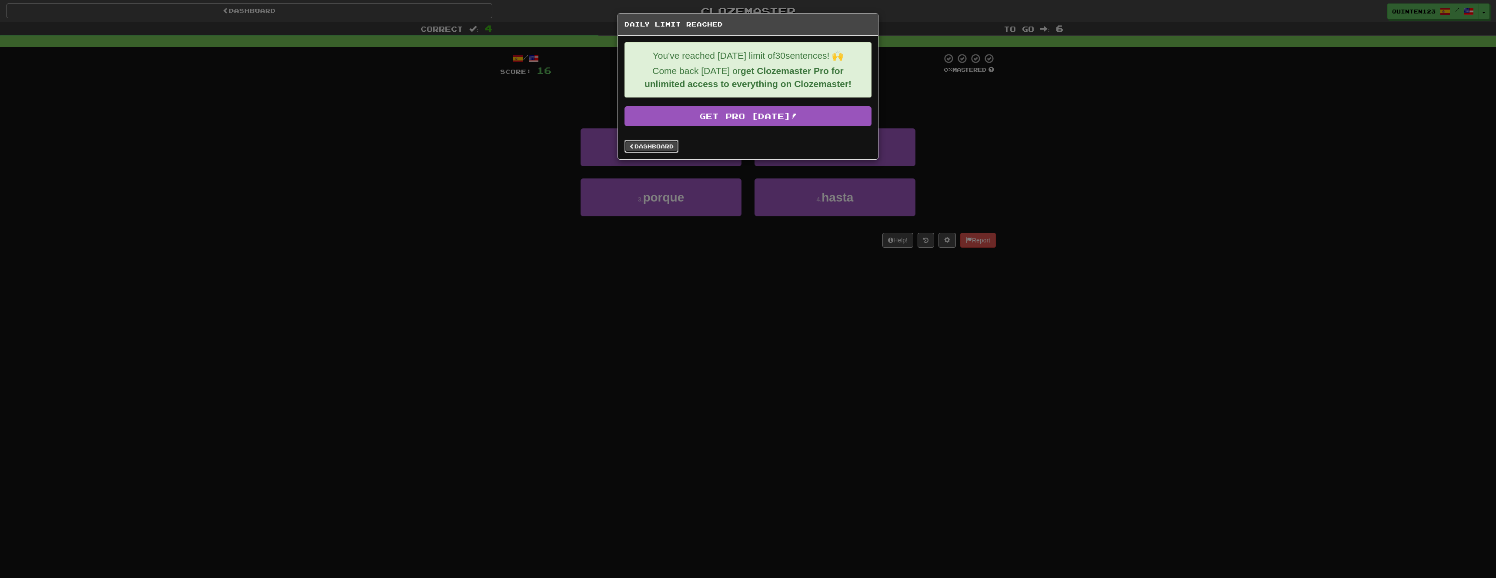
click at [645, 147] on link "Dashboard" at bounding box center [652, 146] width 54 height 13
